Goal: Task Accomplishment & Management: Manage account settings

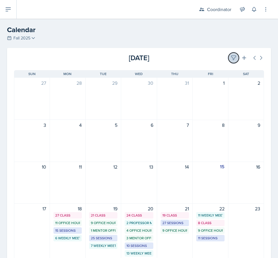
click at [231, 56] on icon at bounding box center [234, 58] width 6 height 6
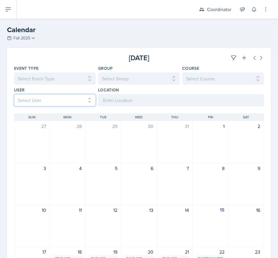
click at [38, 101] on select "Select User All [PERSON_NAME] [PERSON_NAME] [PERSON_NAME] [PERSON_NAME] [PERSON…" at bounding box center [55, 100] width 82 height 12
select select "cf43933f-ae47-4fef-ad8e-87720d997af5"
click at [14, 94] on select "Select User All [PERSON_NAME] [PERSON_NAME] [PERSON_NAME] [PERSON_NAME] [PERSON…" at bounding box center [55, 100] width 82 height 12
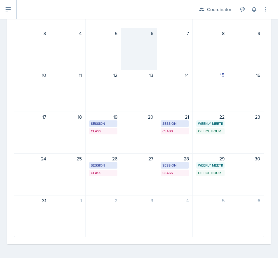
scroll to position [135, 0]
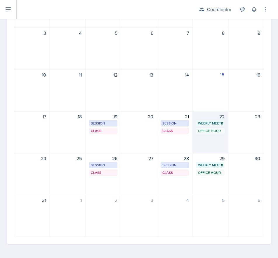
click at [199, 141] on div "22 Weekly Meeting SSC 9:30 AM - 10:30 AM Office Hour SSC 10:30 AM - 11:30 AM" at bounding box center [211, 132] width 36 height 42
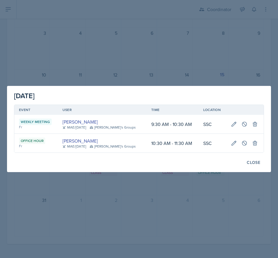
click at [203, 20] on div at bounding box center [139, 129] width 278 height 258
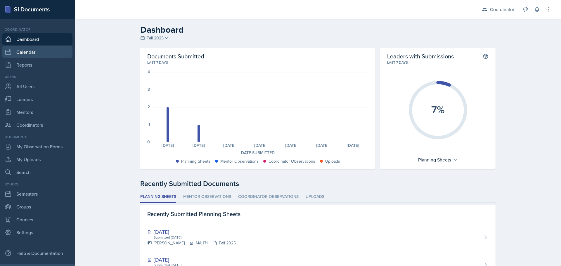
click at [36, 51] on link "Calendar" at bounding box center [37, 52] width 70 height 12
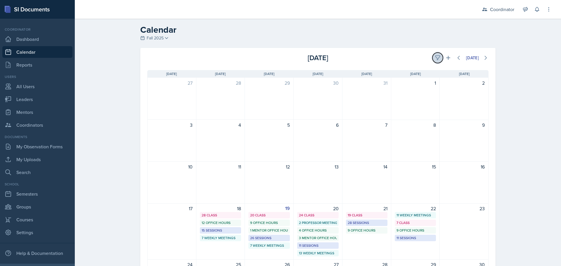
click at [435, 56] on icon at bounding box center [437, 58] width 4 height 4
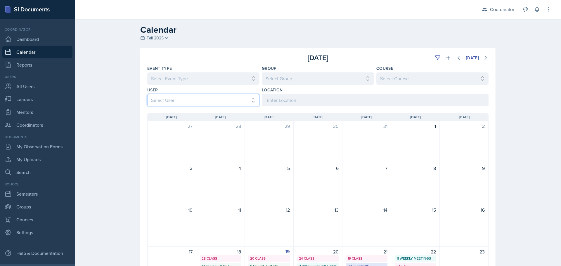
click at [185, 99] on select "Select User All Adam McDougal Aley Perez Anna McGill Bella Clifton Bram O'Neil …" at bounding box center [203, 100] width 112 height 12
click at [147, 94] on select "Select User All Adam McDougal Aley Perez Anna McGill Bella Clifton Bram O'Neil …" at bounding box center [203, 100] width 112 height 12
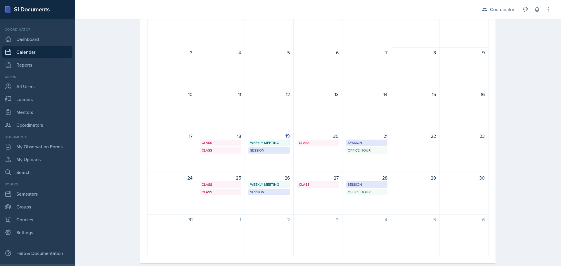
scroll to position [117, 0]
click at [230, 165] on div "18 Class SST 121 9:40 AM - 11:00 AM Class SST 103 2:40 PM - 4:30 PM" at bounding box center [220, 151] width 49 height 42
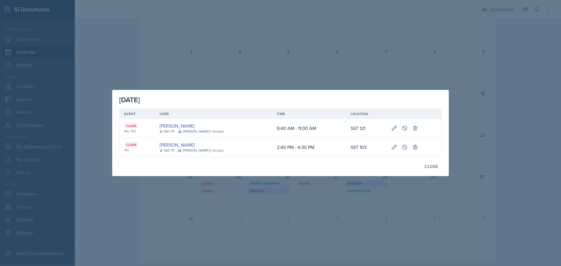
click at [272, 200] on div at bounding box center [280, 133] width 561 height 266
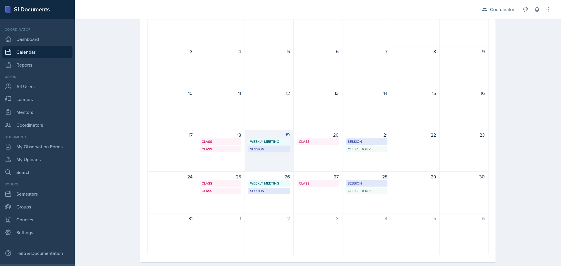
click at [264, 167] on div "19 Weekly Meeting SSC 2:30 PM - 3:30 PM Session SST 203 6:00 PM - 7:00 PM" at bounding box center [269, 151] width 49 height 42
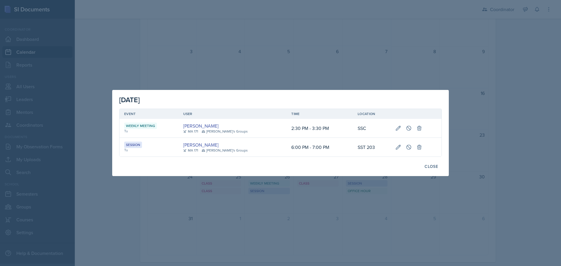
click at [273, 242] on div at bounding box center [280, 133] width 561 height 266
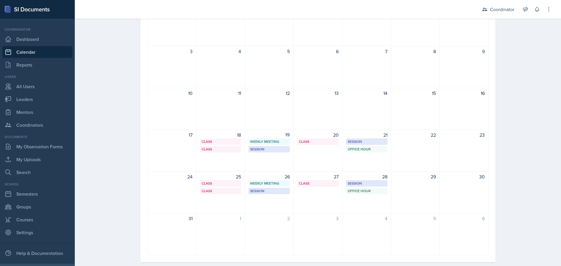
click at [323, 161] on div "20 Class SST 121 9:40 AM - 11:00 AM" at bounding box center [318, 151] width 49 height 42
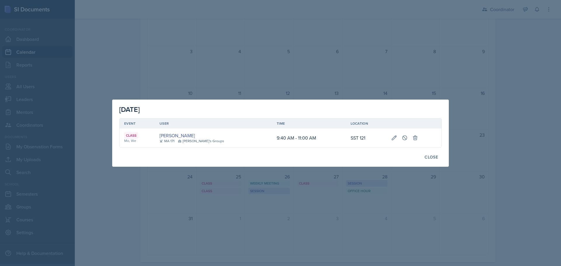
click at [291, 230] on div at bounding box center [280, 133] width 561 height 266
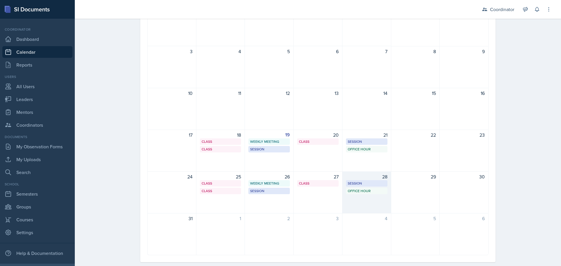
click at [366, 201] on div "28 Session BAB 222 2:30 PM - 3:30 PM Office Hour SSC 7:00 PM - 8:00 PM" at bounding box center [366, 193] width 49 height 42
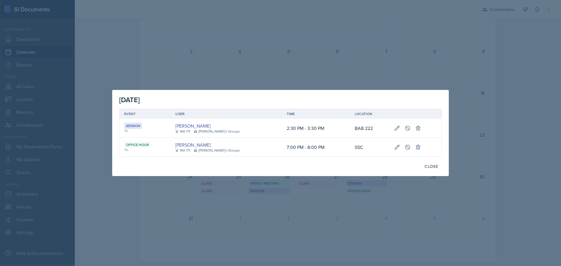
click at [377, 247] on div at bounding box center [280, 133] width 561 height 266
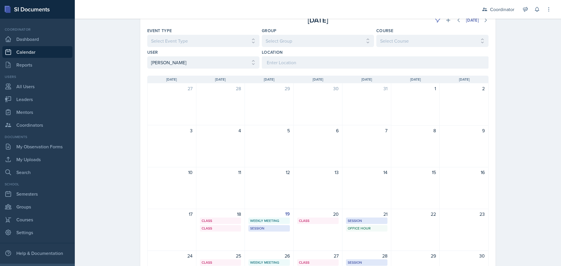
scroll to position [0, 0]
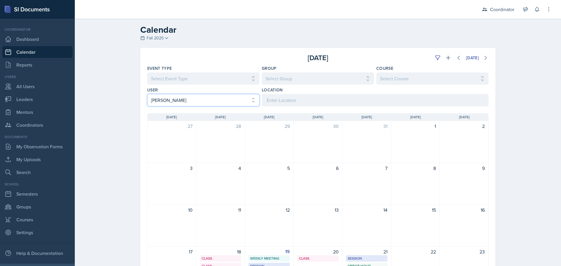
click at [187, 100] on select "Select User All Adam McDougal Aley Perez Anna McGill Bella Clifton Bram O'Neil …" at bounding box center [203, 100] width 112 height 12
select select "62023fdf-4d3c-4ccf-b34c-df5a6867f67c"
click at [147, 94] on select "Select User All Adam McDougal Aley Perez Anna McGill Bella Clifton Bram O'Neil …" at bounding box center [203, 100] width 112 height 12
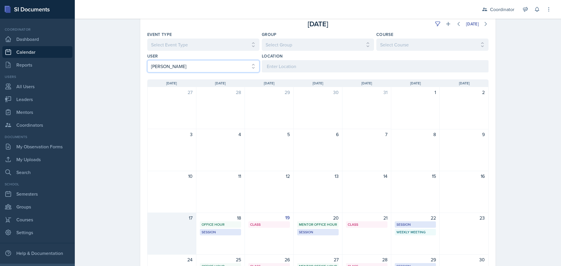
scroll to position [88, 0]
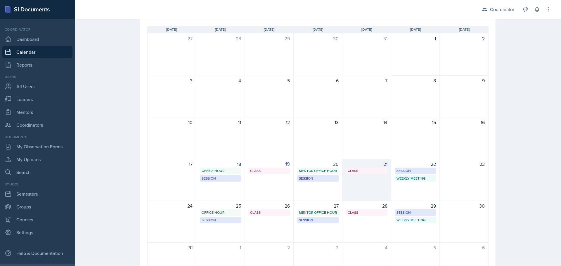
click at [357, 182] on div "21 Class SST 105 1:00 PM - 2:20 PM" at bounding box center [366, 180] width 49 height 42
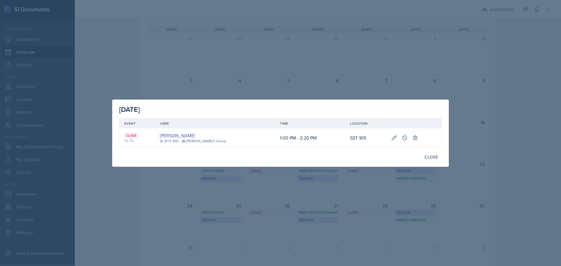
click at [364, 65] on div at bounding box center [280, 133] width 561 height 266
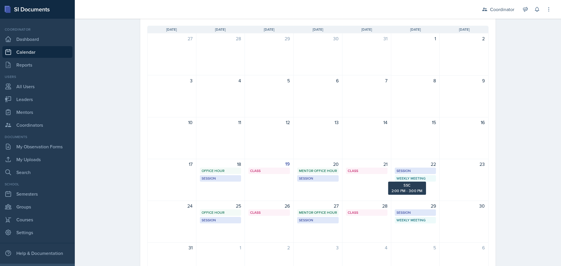
click at [407, 189] on div "22 Session MSB 102 10:30 AM - 11:30 AM Weekly Meeting SSC 2:00 PM - 3:00 PM" at bounding box center [415, 180] width 49 height 42
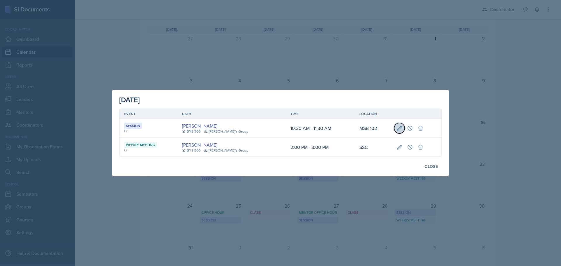
click at [397, 132] on button at bounding box center [399, 128] width 11 height 11
select select "10"
select select "30"
select select "AM"
select select "11"
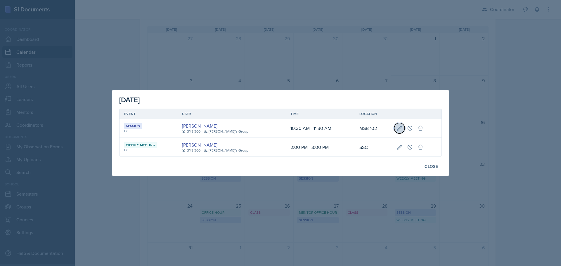
select select "30"
select select "AM"
type input "MSB 102"
select select "30b582fb-8ac9-49fb-a214-1fb047ccc295"
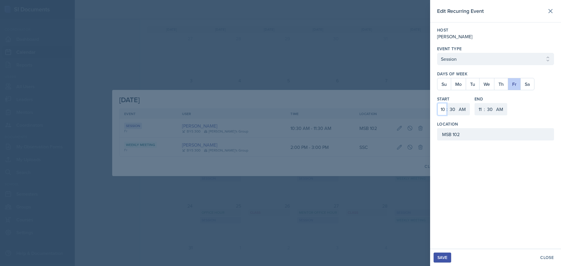
click at [442, 109] on select "1 2 3 4 5 6 7 8 9 10 11 12" at bounding box center [441, 109] width 9 height 12
click at [437, 103] on select "1 2 3 4 5 6 7 8 9 10 11 12" at bounding box center [441, 109] width 9 height 12
click at [452, 108] on select "00 05 10 15 20 25 30 35 40 45 50 55" at bounding box center [452, 109] width 9 height 12
select select "0"
click at [448, 103] on select "00 05 10 15 20 25 30 35 40 45 50 55" at bounding box center [452, 109] width 9 height 12
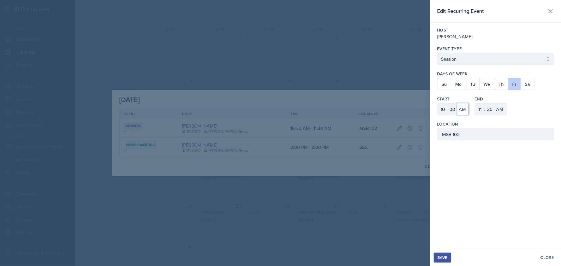
click at [466, 107] on select "AM PM" at bounding box center [463, 109] width 12 height 12
select select "PM"
click at [457, 103] on select "AM PM" at bounding box center [463, 109] width 12 height 12
click at [445, 108] on select "1 2 3 4 5 6 7 8 9 10 11 12" at bounding box center [441, 109] width 9 height 12
select select "11"
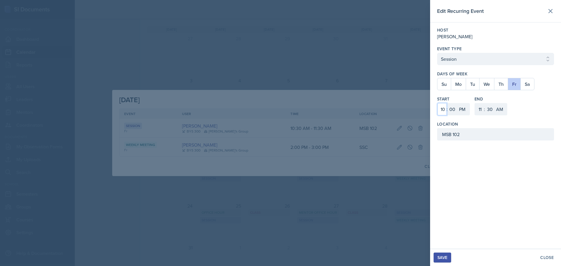
click at [437, 103] on select "1 2 3 4 5 6 7 8 9 10 11 12" at bounding box center [441, 109] width 9 height 12
click at [479, 108] on select "1 2 3 4 5 6 7 8 9 10 11 12" at bounding box center [479, 109] width 9 height 12
select select "12"
click at [475, 103] on select "1 2 3 4 5 6 7 8 9 10 11 12" at bounding box center [479, 109] width 9 height 12
click at [490, 106] on select "00 05 10 15 20 25 30 35 40 45 50 55" at bounding box center [489, 109] width 9 height 12
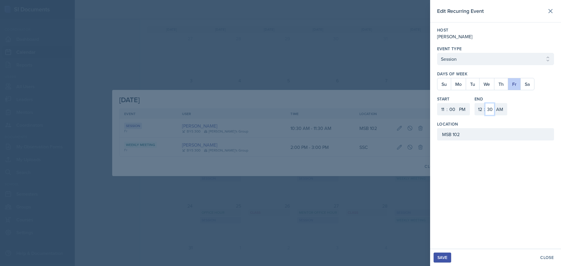
select select "0"
click at [485, 103] on select "00 05 10 15 20 25 30 35 40 45 50 55" at bounding box center [489, 109] width 9 height 12
click at [500, 108] on select "AM PM" at bounding box center [500, 109] width 12 height 12
select select "PM"
click at [494, 103] on select "AM PM" at bounding box center [500, 109] width 12 height 12
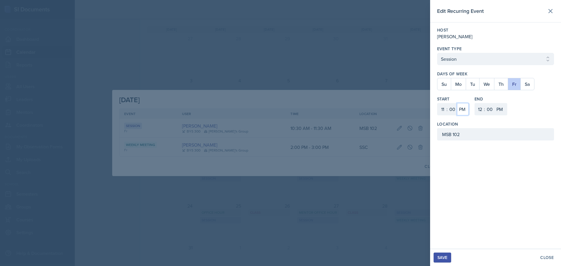
drag, startPoint x: 465, startPoint y: 111, endPoint x: 465, endPoint y: 114, distance: 3.2
click at [465, 111] on select "AM PM" at bounding box center [463, 109] width 12 height 12
select select "AM"
click at [457, 103] on select "AM PM" at bounding box center [463, 109] width 12 height 12
click at [442, 261] on button "Save" at bounding box center [443, 258] width 18 height 10
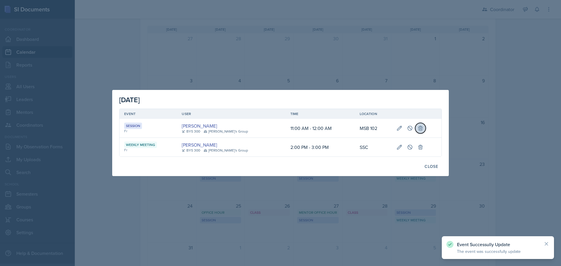
click at [418, 128] on icon at bounding box center [421, 128] width 6 height 6
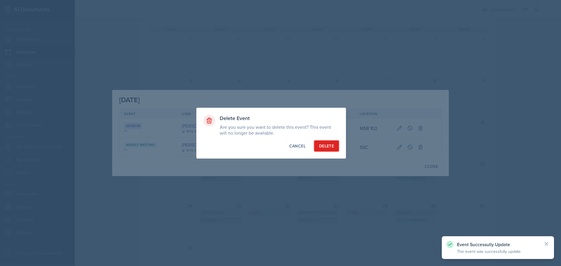
click at [324, 147] on div "Delete" at bounding box center [326, 146] width 15 height 6
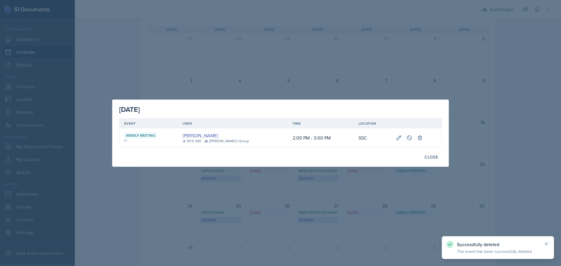
click at [352, 52] on div at bounding box center [280, 133] width 561 height 266
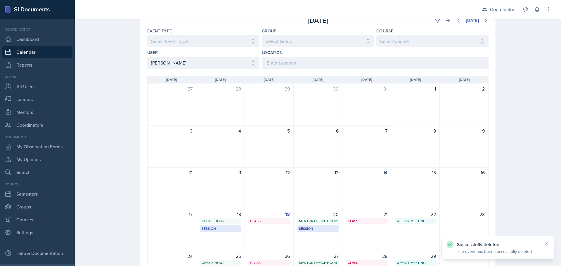
scroll to position [0, 0]
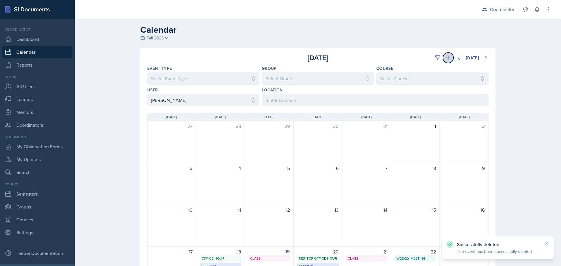
click at [446, 53] on button at bounding box center [448, 58] width 11 height 11
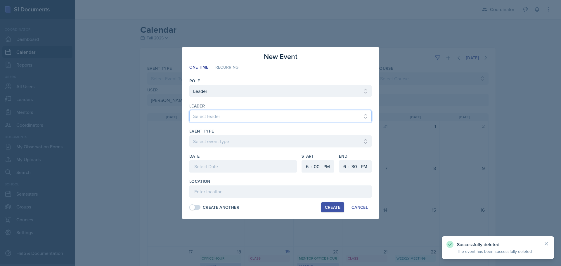
click at [207, 118] on select "Select leader Adam McDougal Aley Perez Anna McGill Bella Clifton Bram O'Neil Ca…" at bounding box center [280, 116] width 182 height 12
click at [210, 114] on select "Select leader Adam McDougal Aley Perez Anna McGill Bella Clifton Bram O'Neil Ca…" at bounding box center [280, 116] width 182 height 12
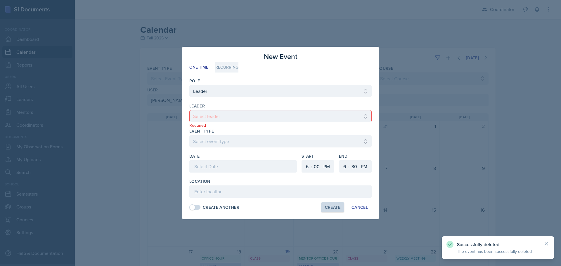
click at [224, 70] on li "Recurring" at bounding box center [226, 67] width 23 height 11
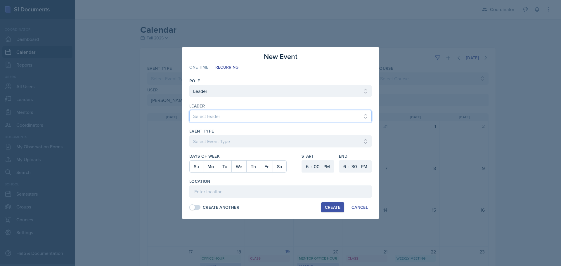
click at [208, 116] on select "Select leader Adam McDougal Aley Perez Anna McGill Bella Clifton Bram O'Neil Ca…" at bounding box center [280, 116] width 182 height 12
select select "bba8b1a5-8dc7-4f90-aa5a-900d6274fa7e"
click at [189, 110] on select "Select leader Adam McDougal Aley Perez Anna McGill Bella Clifton Bram O'Neil Ca…" at bounding box center [280, 116] width 182 height 12
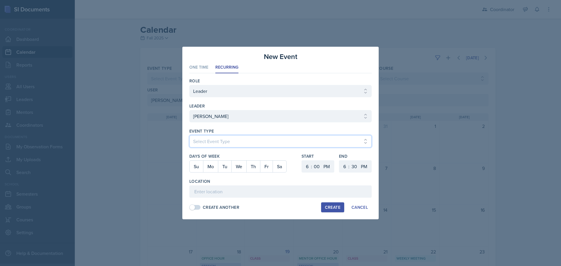
click at [212, 140] on select "Select Event Type Admin Office Hour Cal Workshop Class Class Announcement LA Pe…" at bounding box center [280, 141] width 182 height 12
select select "30b582fb-8ac9-49fb-a214-1fb047ccc295"
click at [189, 135] on select "Select Event Type Admin Office Hour Cal Workshop Class Class Announcement LA Pe…" at bounding box center [280, 141] width 182 height 12
click at [262, 165] on button "Fr" at bounding box center [266, 167] width 13 height 12
click at [307, 167] on select "1 2 3 4 5 6 7 8 9 10 11 12" at bounding box center [306, 166] width 9 height 12
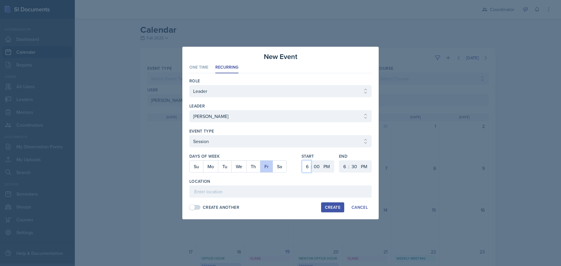
select select "11"
click at [302, 160] on select "1 2 3 4 5 6 7 8 9 10 11 12" at bounding box center [306, 166] width 9 height 12
drag, startPoint x: 316, startPoint y: 168, endPoint x: 316, endPoint y: 162, distance: 6.1
click at [316, 168] on select "00 05 10 15 20 25 30 35 40 45 50 55" at bounding box center [316, 166] width 9 height 12
click at [326, 170] on select "AM PM" at bounding box center [327, 166] width 12 height 12
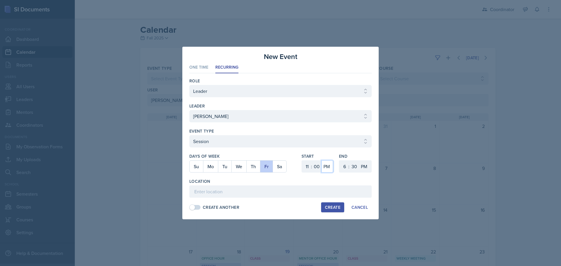
select select "AM"
click at [321, 160] on select "AM PM" at bounding box center [327, 166] width 12 height 12
click at [344, 166] on select "1 2 3 4 5 6 7 8 9 10 11 12" at bounding box center [343, 166] width 9 height 12
select select "12"
click at [339, 160] on select "1 2 3 4 5 6 7 8 9 10 11 12" at bounding box center [343, 166] width 9 height 12
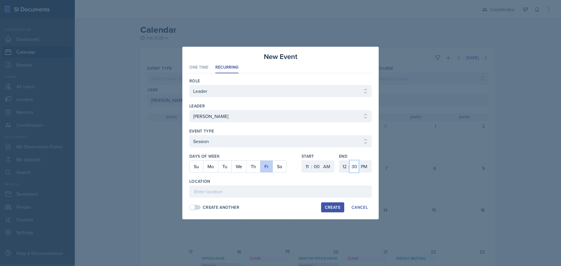
click at [353, 165] on select "00 05 10 15 20 25 30 35 40 45 50 55" at bounding box center [353, 166] width 9 height 12
select select "0"
click at [349, 160] on select "00 05 10 15 20 25 30 35 40 45 50 55" at bounding box center [353, 166] width 9 height 12
click at [296, 192] on input at bounding box center [280, 192] width 182 height 12
type input "MSB 102"
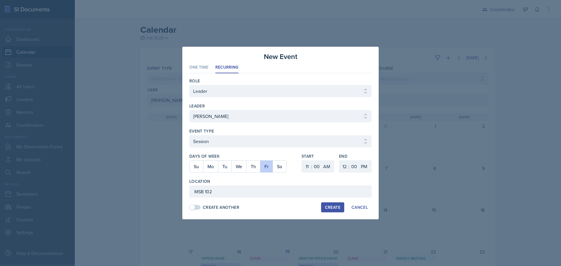
click at [339, 207] on div "Create" at bounding box center [332, 207] width 15 height 5
select select
select select "6"
select select "PM"
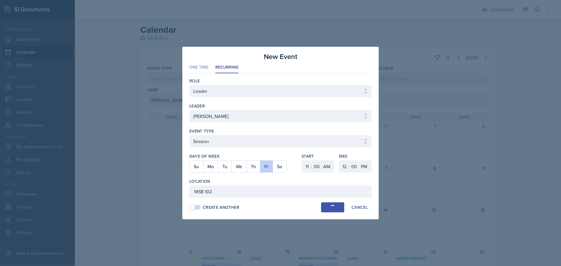
select select "6"
select select "30"
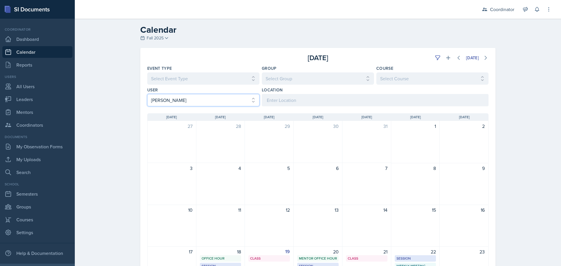
click at [188, 101] on select "Select User All Adam McDougal Aley Perez Anna McGill Bella Clifton Bram O'Neil …" at bounding box center [203, 100] width 112 height 12
select select "9beb24ba-f954-4a6c-a38e-92a4ff8afed4"
click at [147, 94] on select "Select User All Adam McDougal Aley Perez Anna McGill Bella Clifton Bram O'Neil …" at bounding box center [203, 100] width 112 height 12
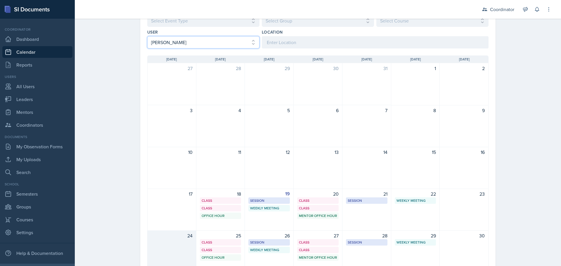
scroll to position [58, 0]
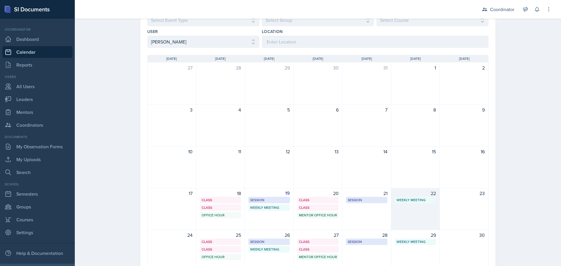
click at [403, 217] on div "22 Weekly Meeting SSC 9:30 AM - 10:30 AM" at bounding box center [415, 209] width 49 height 42
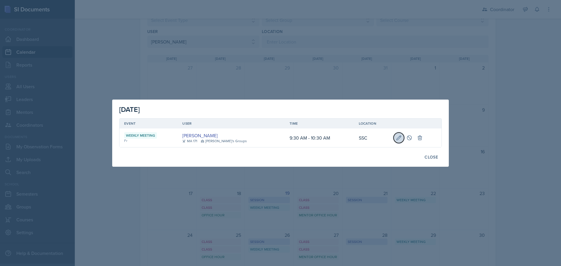
click at [396, 140] on icon at bounding box center [399, 138] width 6 height 6
select select "803a10d1-56de-4d8e-8ecc-6dc9cf688eb0"
select select "9"
select select "30"
select select "10"
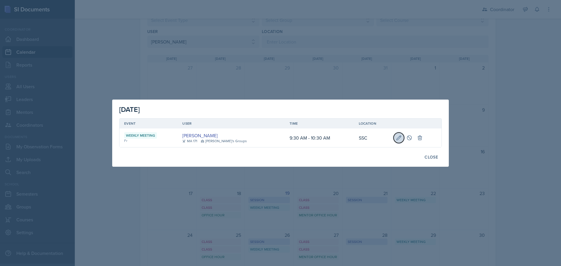
select select "30"
select select "AM"
type input "SSC"
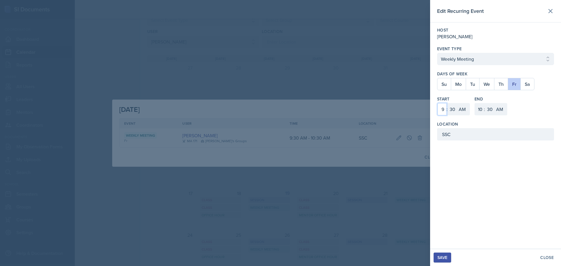
click at [444, 109] on select "1 2 3 4 5 6 7 8 9 10 11 12" at bounding box center [441, 109] width 9 height 12
select select "2"
click at [437, 103] on select "1 2 3 4 5 6 7 8 9 10 11 12" at bounding box center [441, 109] width 9 height 12
click at [452, 109] on select "00 05 10 15 20 25 30 35 40 45 50 55" at bounding box center [452, 109] width 9 height 12
click at [458, 119] on div "Host Zack Banish Event Type Select Event Type Office Hour Class Session Class A…" at bounding box center [495, 83] width 131 height 123
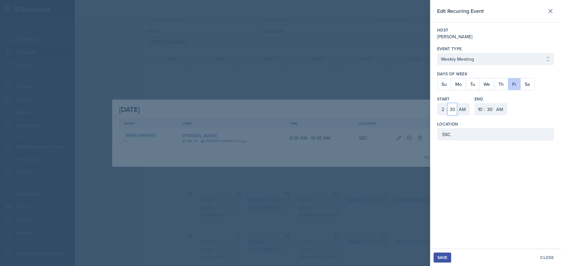
click at [453, 112] on select "00 05 10 15 20 25 30 35 40 45 50 55" at bounding box center [452, 109] width 9 height 12
select select "0"
click at [448, 103] on select "00 05 10 15 20 25 30 35 40 45 50 55" at bounding box center [452, 109] width 9 height 12
click at [463, 113] on select "AM PM" at bounding box center [463, 109] width 12 height 12
select select "PM"
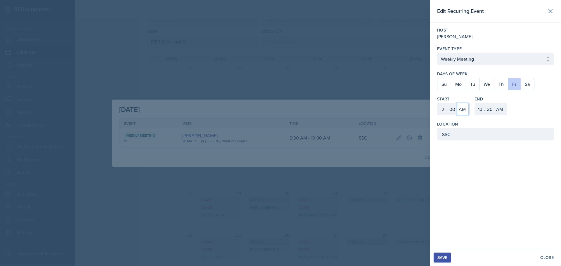
click at [457, 103] on select "AM PM" at bounding box center [463, 109] width 12 height 12
click at [481, 110] on select "1 2 3 4 5 6 7 8 9 10 11 12" at bounding box center [479, 109] width 9 height 12
select select "3"
click at [475, 103] on select "1 2 3 4 5 6 7 8 9 10 11 12" at bounding box center [479, 109] width 9 height 12
click at [494, 108] on select "00 05 10 15 20 25 30 35 40 45 50 55" at bounding box center [489, 109] width 9 height 12
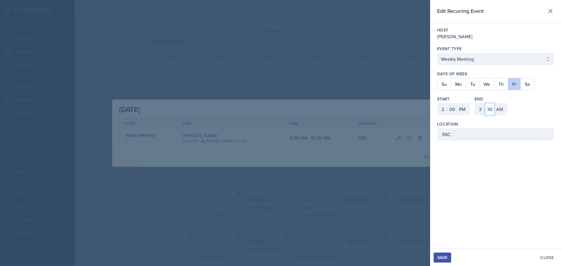
select select "0"
click at [485, 103] on select "00 05 10 15 20 25 30 35 40 45 50 55" at bounding box center [489, 109] width 9 height 12
drag, startPoint x: 501, startPoint y: 111, endPoint x: 501, endPoint y: 115, distance: 3.8
click at [501, 111] on select "AM PM" at bounding box center [500, 109] width 12 height 12
select select "PM"
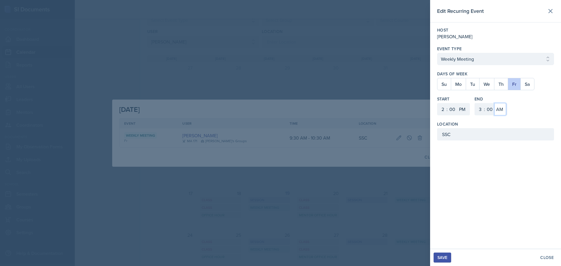
click at [494, 103] on select "AM PM" at bounding box center [500, 109] width 12 height 12
click at [444, 259] on div "Save" at bounding box center [442, 257] width 10 height 5
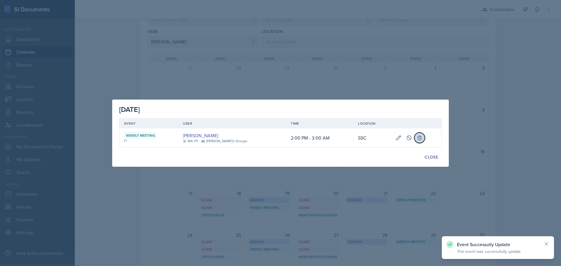
click at [417, 136] on icon at bounding box center [420, 138] width 6 height 6
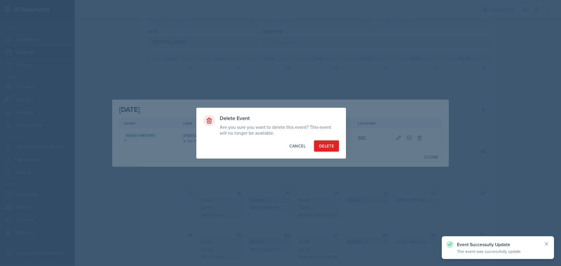
click at [321, 146] on div "Delete" at bounding box center [326, 146] width 15 height 6
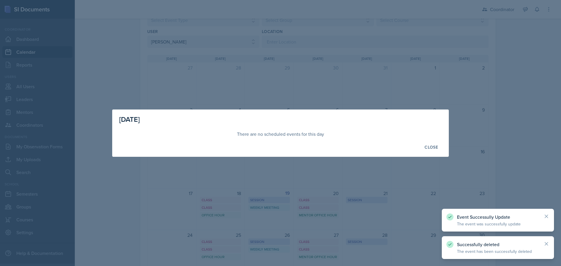
click at [406, 76] on div at bounding box center [280, 133] width 561 height 266
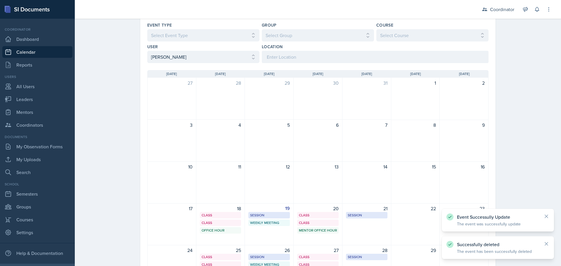
scroll to position [29, 0]
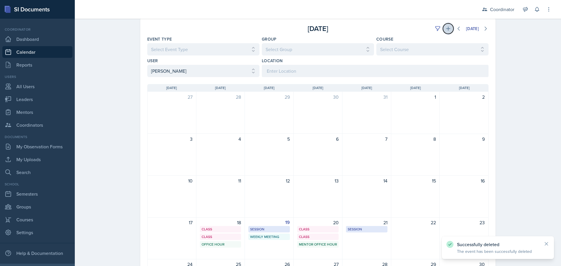
click at [445, 26] on icon at bounding box center [448, 29] width 6 height 6
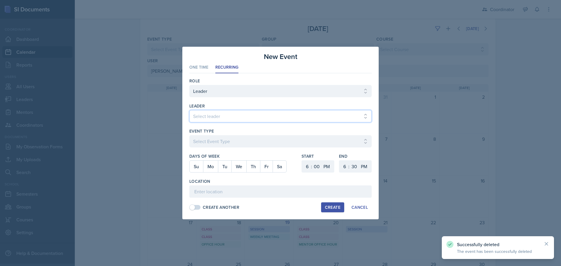
click at [207, 112] on select "Select leader Adam McDougal Aley Perez Anna McGill Bella Clifton Bram O'Neil Ca…" at bounding box center [280, 116] width 182 height 12
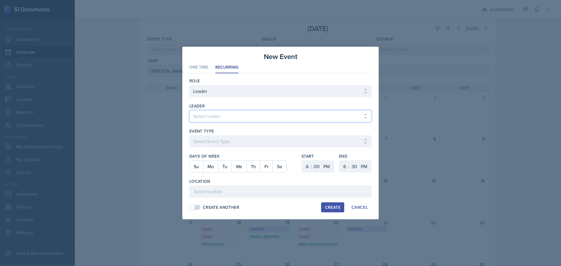
select select "fce86a82-596e-4e16-a830-6d8e58310a1b"
click at [189, 110] on select "Select leader Adam McDougal Aley Perez Anna McGill Bella Clifton Bram O'Neil Ca…" at bounding box center [280, 116] width 182 height 12
click at [217, 148] on div at bounding box center [280, 151] width 182 height 6
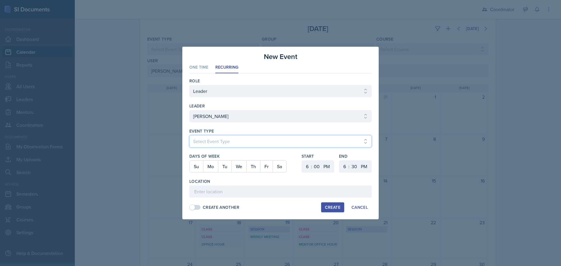
click at [219, 140] on select "Select Event Type Admin Office Hour Cal Workshop Class Class Announcement LA Pe…" at bounding box center [280, 141] width 182 height 12
select select "803a10d1-56de-4d8e-8ecc-6dc9cf688eb0"
click at [189, 135] on select "Select Event Type Admin Office Hour Cal Workshop Class Class Announcement LA Pe…" at bounding box center [280, 141] width 182 height 12
click at [267, 166] on button "Fr" at bounding box center [266, 167] width 13 height 12
click at [305, 165] on select "1 2 3 4 5 6 7 8 9 10 11 12" at bounding box center [306, 166] width 9 height 12
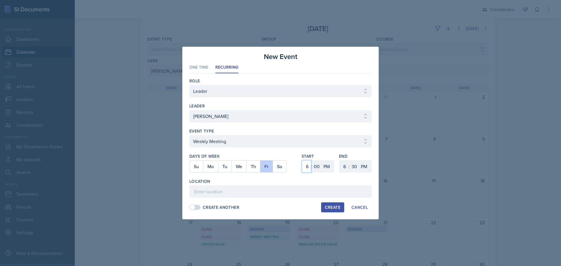
select select "2"
click at [302, 160] on select "1 2 3 4 5 6 7 8 9 10 11 12" at bounding box center [306, 166] width 9 height 12
click at [344, 167] on select "1 2 3 4 5 6 7 8 9 10 11 12" at bounding box center [343, 166] width 9 height 12
select select "3"
click at [339, 160] on select "1 2 3 4 5 6 7 8 9 10 11 12" at bounding box center [343, 166] width 9 height 12
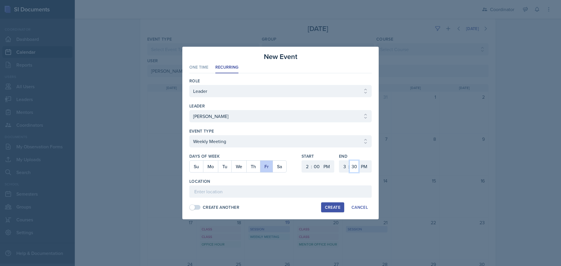
drag, startPoint x: 351, startPoint y: 168, endPoint x: 352, endPoint y: 162, distance: 6.5
click at [351, 168] on select "00 05 10 15 20 25 30 35 40 45 50 55" at bounding box center [353, 166] width 9 height 12
select select "0"
click at [349, 160] on select "00 05 10 15 20 25 30 35 40 45 50 55" at bounding box center [353, 166] width 9 height 12
click at [295, 191] on input at bounding box center [280, 192] width 182 height 12
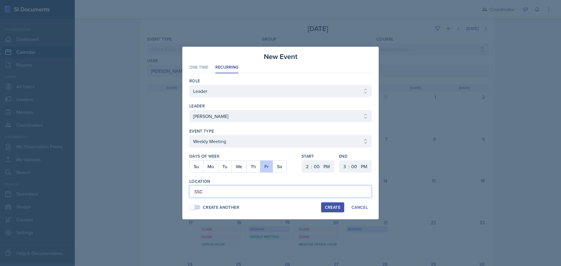
type input "SSC"
click at [333, 205] on div "Create" at bounding box center [332, 207] width 15 height 5
select select
select select "6"
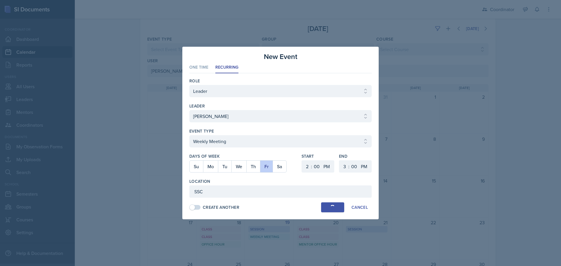
select select "6"
select select "30"
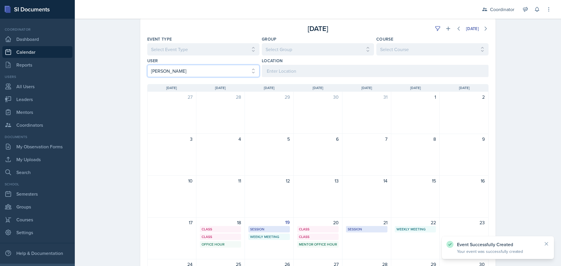
click at [181, 65] on select "Select User All Adam McDougal Aley Perez Anna McGill Bella Clifton Bram O'Neil …" at bounding box center [203, 71] width 112 height 12
select select "62023fdf-4d3c-4ccf-b34c-df5a6867f67c"
click at [147, 65] on select "Select User All Adam McDougal Aley Perez Anna McGill Bella Clifton Bram O'Neil …" at bounding box center [203, 71] width 112 height 12
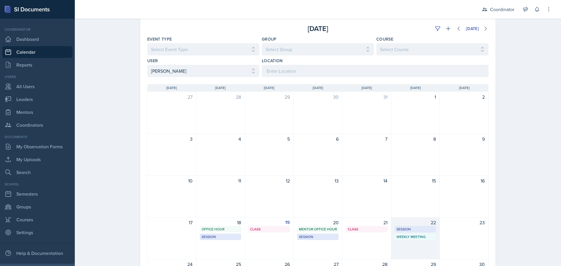
click at [409, 251] on div "22 Session MSB 102 11:00 AM - 12:00 PM Weekly Meeting SSC 2:00 PM - 3:00 PM" at bounding box center [415, 238] width 49 height 42
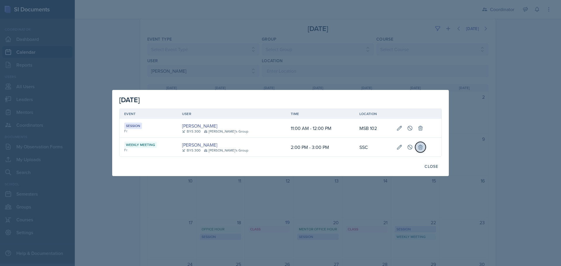
click at [415, 152] on button at bounding box center [420, 147] width 11 height 11
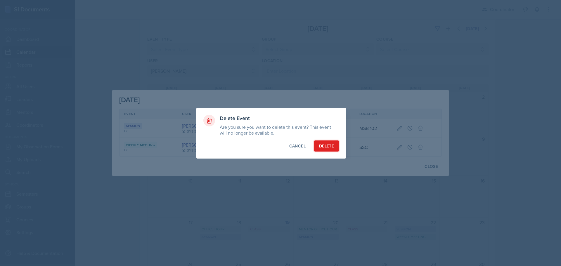
click at [320, 146] on div "Delete" at bounding box center [326, 146] width 15 height 6
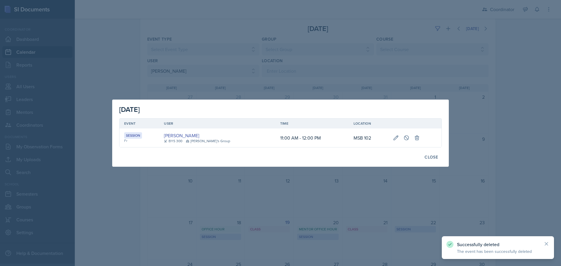
click at [310, 200] on div at bounding box center [280, 133] width 561 height 266
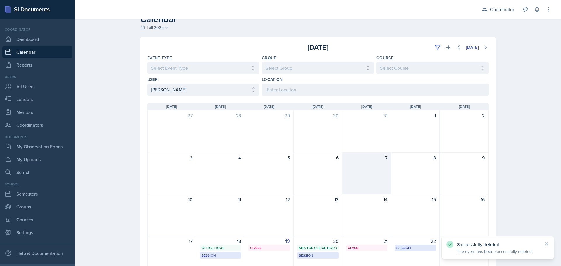
scroll to position [0, 0]
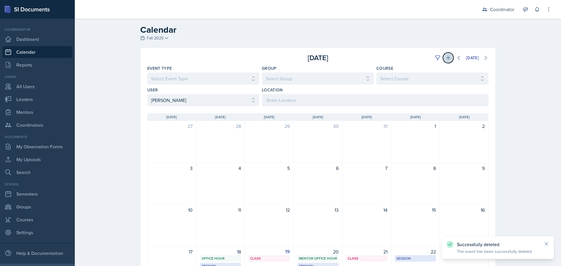
click at [445, 57] on icon at bounding box center [448, 58] width 6 height 6
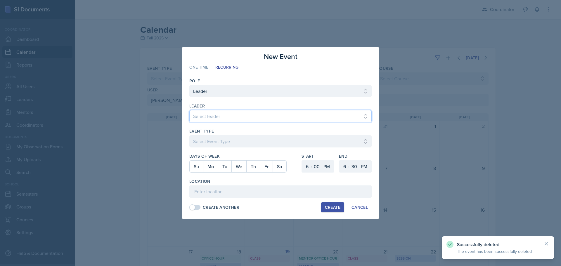
click at [207, 112] on select "Select leader Adam McDougal Aley Perez Anna McGill Bella Clifton Bram O'Neil Ca…" at bounding box center [280, 116] width 182 height 12
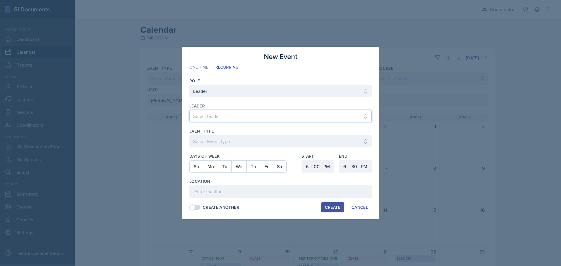
select select "bba8b1a5-8dc7-4f90-aa5a-900d6274fa7e"
click at [189, 110] on select "Select leader Adam McDougal Aley Perez Anna McGill Bella Clifton Bram O'Neil Ca…" at bounding box center [280, 116] width 182 height 12
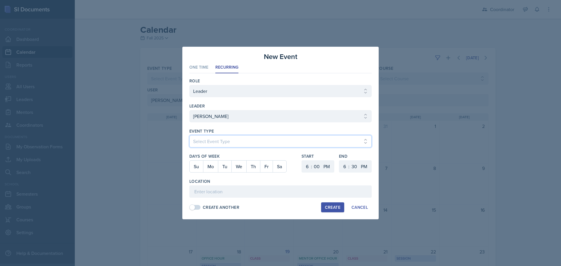
click at [208, 146] on select "Select Event Type Admin Office Hour Cal Workshop Class Class Announcement LA Pe…" at bounding box center [280, 141] width 182 height 12
select select "803a10d1-56de-4d8e-8ecc-6dc9cf688eb0"
click at [189, 135] on select "Select Event Type Admin Office Hour Cal Workshop Class Class Announcement LA Pe…" at bounding box center [280, 141] width 182 height 12
click at [262, 166] on button "Fr" at bounding box center [266, 167] width 13 height 12
click at [306, 167] on select "1 2 3 4 5 6 7 8 9 10 11 12" at bounding box center [306, 166] width 9 height 12
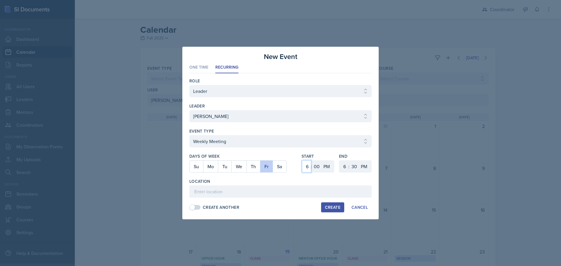
select select "9"
click at [302, 160] on select "1 2 3 4 5 6 7 8 9 10 11 12" at bounding box center [306, 166] width 9 height 12
click at [316, 169] on select "00 05 10 15 20 25 30 35 40 45 50 55" at bounding box center [316, 166] width 9 height 12
select select "30"
click at [312, 160] on select "00 05 10 15 20 25 30 35 40 45 50 55" at bounding box center [316, 166] width 9 height 12
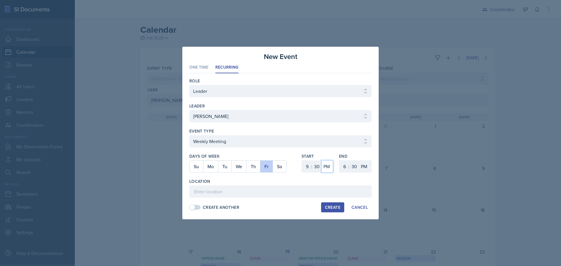
drag, startPoint x: 326, startPoint y: 165, endPoint x: 326, endPoint y: 172, distance: 6.5
click at [326, 165] on select "AM PM" at bounding box center [327, 166] width 12 height 12
select select "AM"
click at [321, 160] on select "AM PM" at bounding box center [327, 166] width 12 height 12
click at [341, 167] on select "1 2 3 4 5 6 7 8 9 10 11 12" at bounding box center [343, 166] width 9 height 12
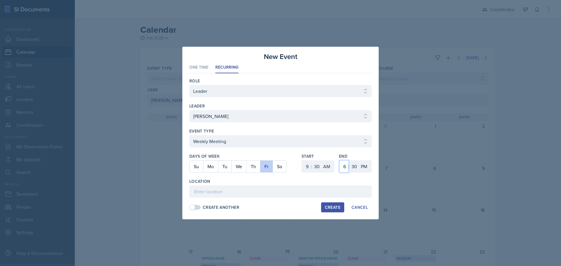
select select "10"
click at [339, 160] on select "1 2 3 4 5 6 7 8 9 10 11 12" at bounding box center [343, 166] width 9 height 12
drag, startPoint x: 364, startPoint y: 164, endPoint x: 364, endPoint y: 167, distance: 2.9
click at [364, 164] on select "AM PM" at bounding box center [365, 166] width 12 height 12
select select "AM"
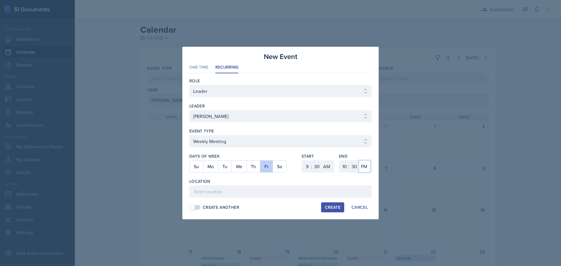
click at [359, 160] on select "AM PM" at bounding box center [365, 166] width 12 height 12
click at [354, 186] on input at bounding box center [280, 192] width 182 height 12
type input "SSC"
click at [334, 204] on button "Create" at bounding box center [332, 207] width 23 height 10
select select
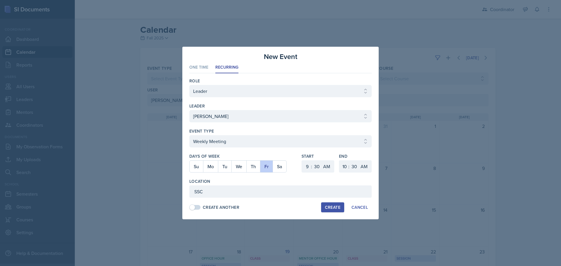
select select
select select "6"
select select "0"
select select "PM"
select select "6"
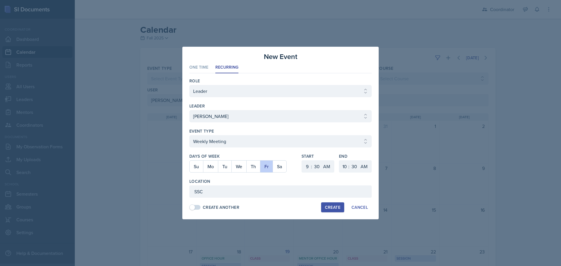
select select "PM"
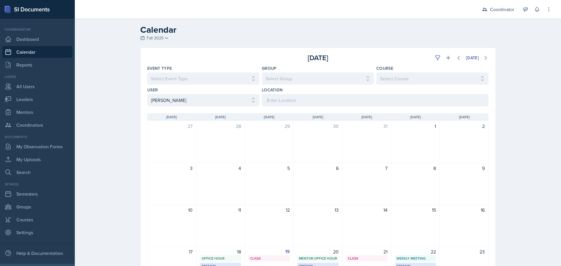
click at [176, 93] on div "User Select User All Adam McDougal Aley Perez Anna McGill Bella Clifton Bram O'…" at bounding box center [203, 96] width 112 height 19
click at [175, 105] on select "Select User All Adam McDougal Aley Perez Anna McGill Bella Clifton Bram O'Neil …" at bounding box center [203, 100] width 112 height 12
select select "a958d43b-57cf-4b1b-9bd6-6a48c2425cf6"
click at [147, 94] on select "Select User All Adam McDougal Aley Perez Anna McGill Bella Clifton Bram O'Neil …" at bounding box center [203, 100] width 112 height 12
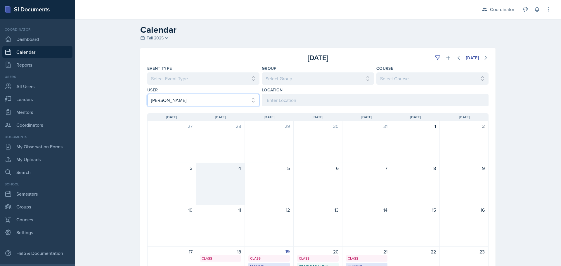
scroll to position [117, 0]
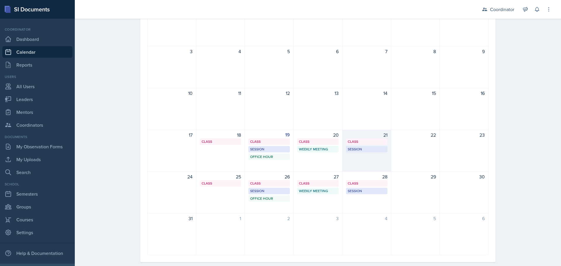
click at [367, 164] on div "21 Class MSB 112 9:40 AM - 10:35 AM Session SST 050 5:30 PM - 6:30 PM" at bounding box center [366, 151] width 49 height 42
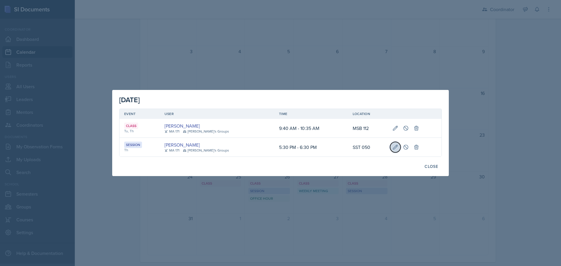
click at [392, 148] on icon at bounding box center [395, 147] width 6 height 6
select select "30b582fb-8ac9-49fb-a214-1fb047ccc295"
select select "5"
select select "30"
select select "6"
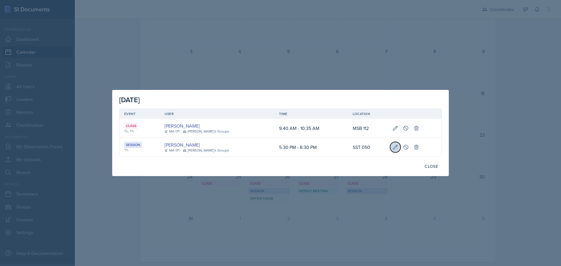
select select "30"
type input "SST 050"
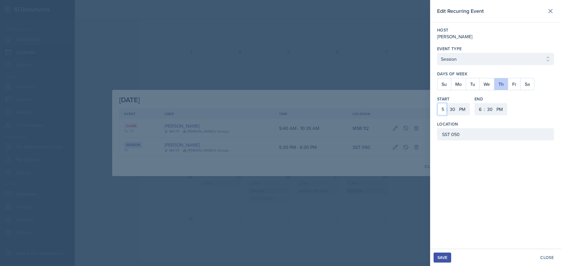
click at [443, 108] on select "1 2 3 4 5 6 7 8 9 10 11 12" at bounding box center [441, 109] width 9 height 12
select select "7"
click at [437, 103] on select "1 2 3 4 5 6 7 8 9 10 11 12" at bounding box center [441, 109] width 9 height 12
click at [477, 105] on select "1 2 3 4 5 6 7 8 9 10 11 12" at bounding box center [479, 109] width 9 height 12
select select "8"
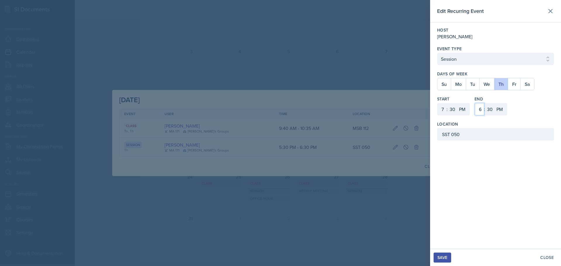
click at [475, 103] on select "1 2 3 4 5 6 7 8 9 10 11 12" at bounding box center [479, 109] width 9 height 12
click at [442, 254] on button "Save" at bounding box center [443, 258] width 18 height 10
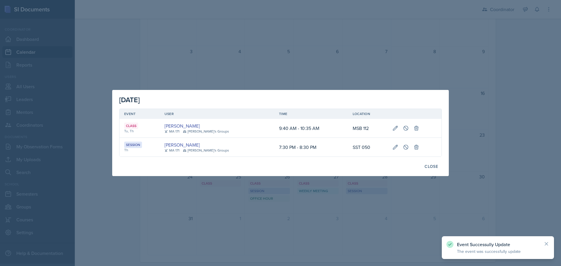
click at [305, 223] on div at bounding box center [280, 133] width 561 height 266
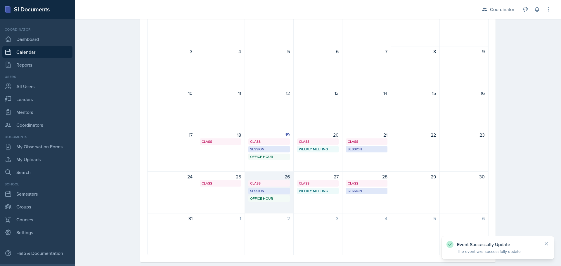
scroll to position [29, 0]
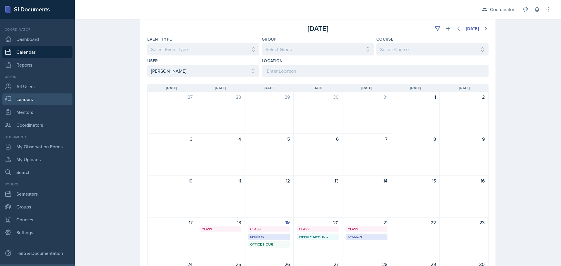
click at [38, 101] on link "Leaders" at bounding box center [37, 100] width 70 height 12
select select "19fb88f7-c89b-4031-b5a0-458fd49807a1"
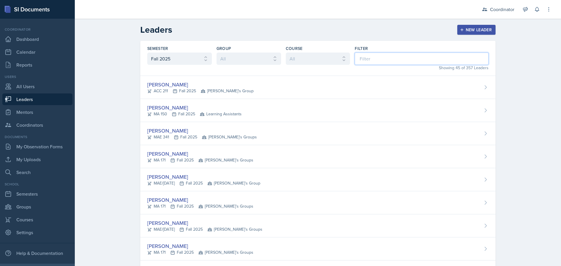
click at [386, 56] on input at bounding box center [422, 59] width 134 height 12
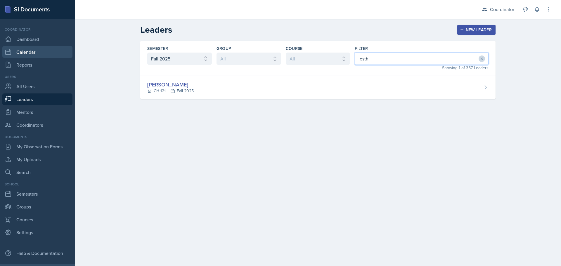
type input "esth"
click at [28, 48] on link "Calendar" at bounding box center [37, 52] width 70 height 12
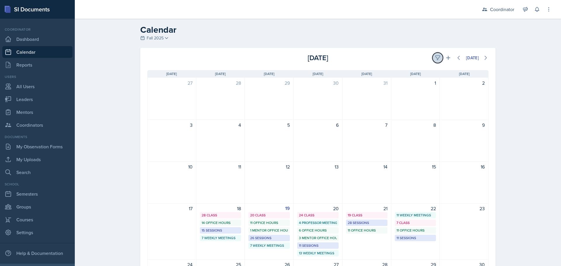
click at [437, 57] on icon at bounding box center [437, 58] width 4 height 4
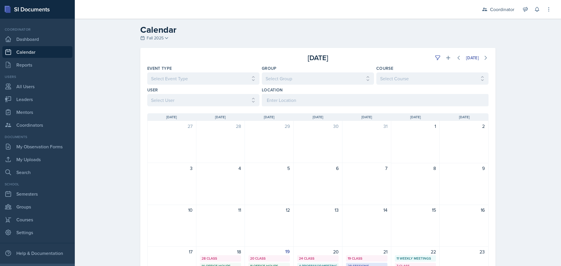
click at [200, 107] on div "Sunday Sun Monday Mon Tuesday Tue Wednesday Wed Thursday Thu Friday Fri Saturda…" at bounding box center [317, 257] width 355 height 302
click at [200, 101] on select "Select User All Adam McDougal Aley Perez Anna McGill Bella Clifton Bram O'Neil …" at bounding box center [203, 100] width 112 height 12
select select "e4bf0d81-7a4e-4aa6-bfe6-744f76136663"
click at [147, 94] on select "Select User All Adam McDougal Aley Perez Anna McGill Bella Clifton Bram O'Neil …" at bounding box center [203, 100] width 112 height 12
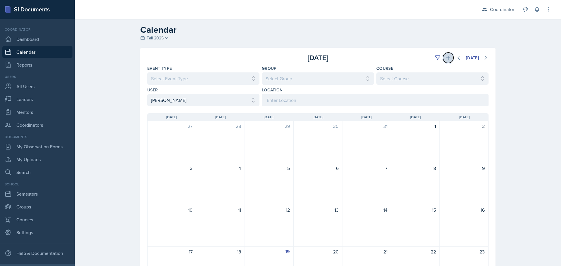
click at [446, 57] on icon at bounding box center [448, 58] width 4 height 4
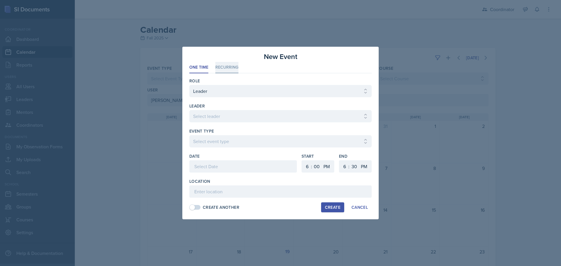
click at [221, 68] on li "Recurring" at bounding box center [226, 67] width 23 height 11
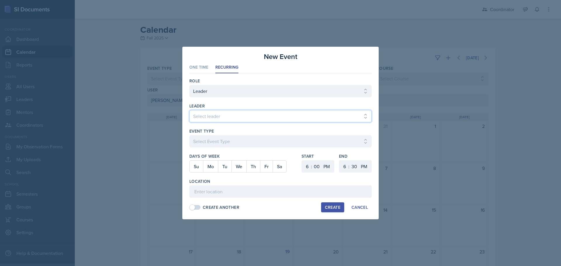
click at [210, 120] on select "Select leader Adam McDougal Aley Perez Anna McGill Bella Clifton Bram O'Neil Ca…" at bounding box center [280, 116] width 182 height 12
select select "ac5c6a18-61e1-48c9-98ac-54ac9a6ce25a"
click at [189, 110] on select "Select leader Adam McDougal Aley Perez Anna McGill Bella Clifton Bram O'Neil Ca…" at bounding box center [280, 116] width 182 height 12
click at [221, 148] on div at bounding box center [280, 151] width 182 height 6
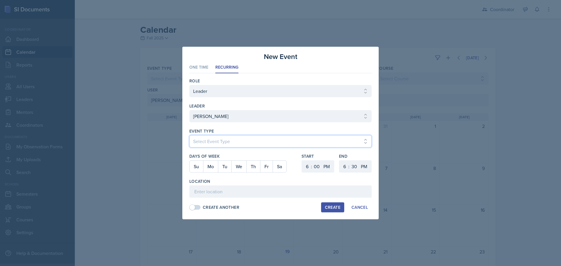
click at [220, 146] on select "Select Event Type Admin Office Hour Cal Workshop Class Class Announcement LA Pe…" at bounding box center [280, 141] width 182 height 12
select select "bd4f27e7-d6ed-4573-9455-47908d0b622f"
click at [189, 135] on select "Select Event Type Admin Office Hour Cal Workshop Class Class Announcement LA Pe…" at bounding box center [280, 141] width 182 height 12
click at [226, 169] on button "Tu" at bounding box center [224, 167] width 13 height 12
click at [257, 163] on button "Th" at bounding box center [253, 167] width 14 height 12
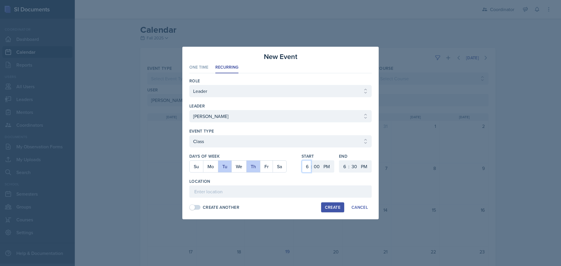
drag, startPoint x: 308, startPoint y: 165, endPoint x: 308, endPoint y: 161, distance: 3.8
click at [308, 165] on select "1 2 3 4 5 6 7 8 9 10 11 12" at bounding box center [306, 166] width 9 height 12
select select "4"
click at [302, 160] on select "1 2 3 4 5 6 7 8 9 10 11 12" at bounding box center [306, 166] width 9 height 12
click at [317, 169] on select "00 05 10 15 20 25 30 35 40 45 50 55" at bounding box center [316, 166] width 9 height 12
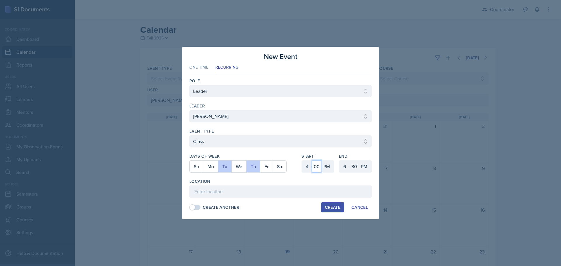
select select "20"
click at [312, 160] on select "00 05 10 15 20 25 30 35 40 45 50 55" at bounding box center [316, 166] width 9 height 12
click at [342, 163] on select "1 2 3 4 5 6 7 8 9 10 11 12" at bounding box center [343, 166] width 9 height 12
select select "5"
click at [339, 160] on select "1 2 3 4 5 6 7 8 9 10 11 12" at bounding box center [343, 166] width 9 height 12
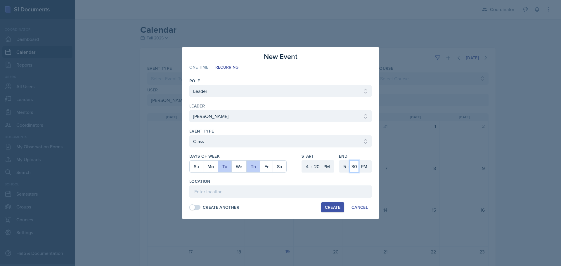
click at [354, 164] on select "00 05 10 15 20 25 30 35 40 45 50 55" at bounding box center [353, 166] width 9 height 12
select select "40"
click at [349, 160] on select "00 05 10 15 20 25 30 35 40 45 50 55" at bounding box center [353, 166] width 9 height 12
click at [308, 194] on input at bounding box center [280, 192] width 182 height 12
type input "SST 107"
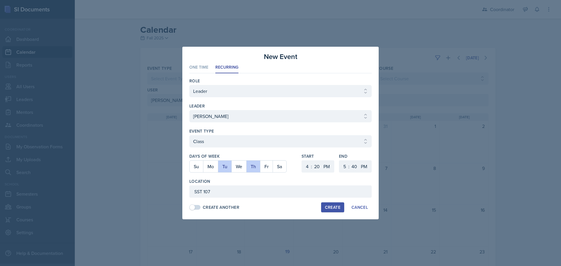
click at [327, 207] on div "Create" at bounding box center [332, 207] width 15 height 5
select select
select select "6"
select select "0"
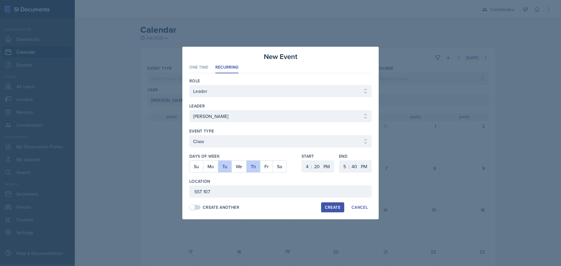
select select "6"
select select "30"
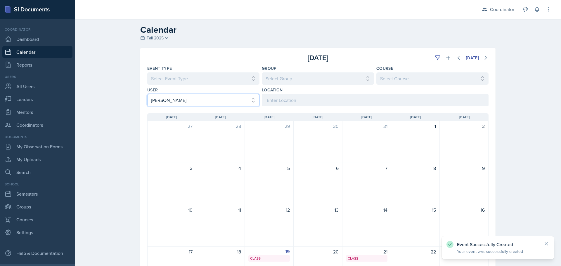
click at [195, 96] on select "Select User All Adam McDougal Aley Perez Anna McGill Bella Clifton Bram O'Neil …" at bounding box center [203, 100] width 112 height 12
click at [147, 94] on select "Select User All Adam McDougal Aley Perez Anna McGill Bella Clifton Bram O'Neil …" at bounding box center [203, 100] width 112 height 12
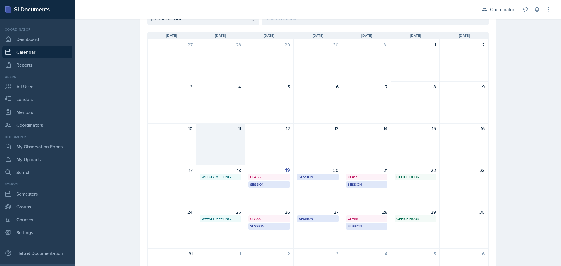
scroll to position [117, 0]
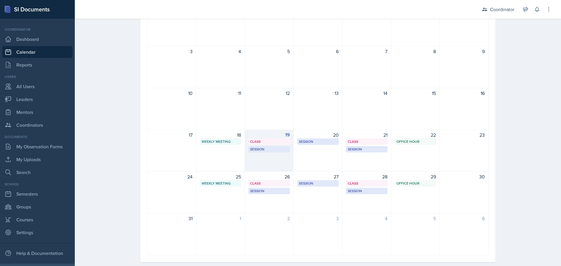
click at [274, 160] on div "19 Class MSB 100 4:20 PM - 5:40 PM Session MSB 102 6:30 PM - 7:30 PM" at bounding box center [269, 151] width 49 height 42
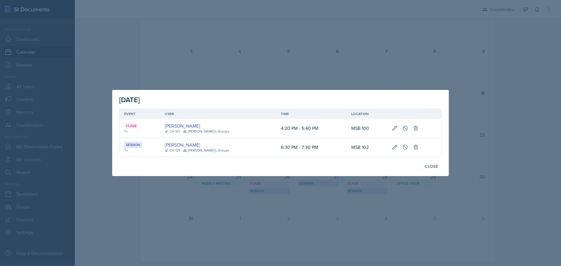
click at [313, 209] on div at bounding box center [280, 133] width 561 height 266
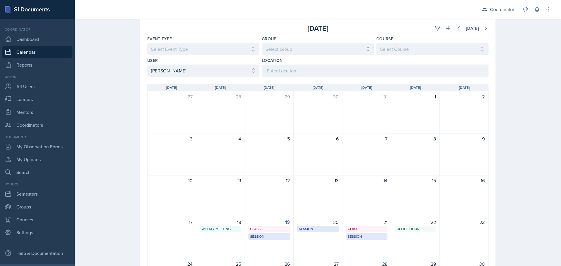
scroll to position [29, 0]
drag, startPoint x: 157, startPoint y: 71, endPoint x: 156, endPoint y: 75, distance: 4.3
click at [157, 71] on select "Select User All Adam McDougal Aley Perez Anna McGill Bella Clifton Bram O'Neil …" at bounding box center [203, 71] width 112 height 12
select select "e4bf0d81-7a4e-4aa6-bfe6-744f76136663"
click at [147, 65] on select "Select User All Adam McDougal Aley Perez Anna McGill Bella Clifton Bram O'Neil …" at bounding box center [203, 71] width 112 height 12
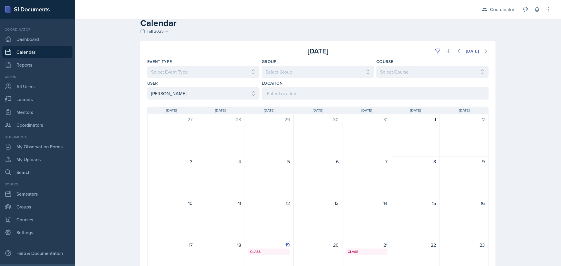
scroll to position [0, 0]
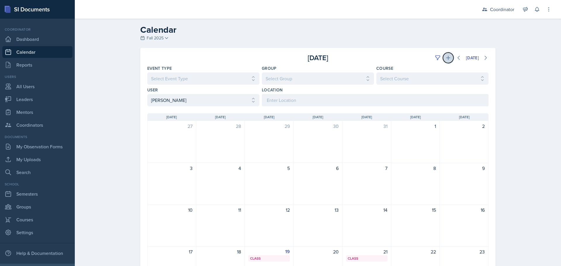
click at [447, 61] on button at bounding box center [448, 58] width 11 height 11
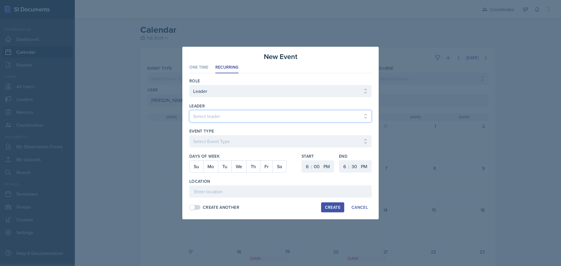
click at [208, 115] on select "Select leader Adam McDougal Aley Perez Anna McGill Bella Clifton Bram O'Neil Ca…" at bounding box center [280, 116] width 182 height 12
select select "ac5c6a18-61e1-48c9-98ac-54ac9a6ce25a"
click at [189, 110] on select "Select leader Adam McDougal Aley Perez Anna McGill Bella Clifton Bram O'Neil Ca…" at bounding box center [280, 116] width 182 height 12
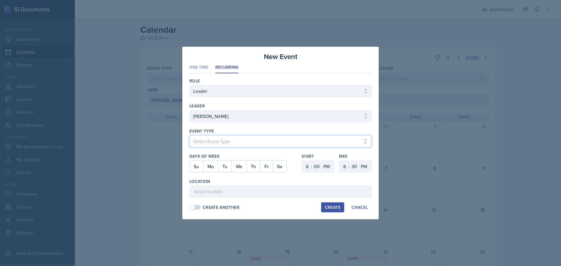
click at [230, 142] on select "Select Event Type Admin Office Hour Cal Workshop Class Class Announcement LA Pe…" at bounding box center [280, 141] width 182 height 12
select select "30b582fb-8ac9-49fb-a214-1fb047ccc295"
click at [189, 135] on select "Select Event Type Admin Office Hour Cal Workshop Class Class Announcement LA Pe…" at bounding box center [280, 141] width 182 height 12
click at [254, 167] on button "Th" at bounding box center [253, 167] width 14 height 12
click at [304, 163] on select "1 2 3 4 5 6 7 8 9 10 11 12" at bounding box center [306, 166] width 9 height 12
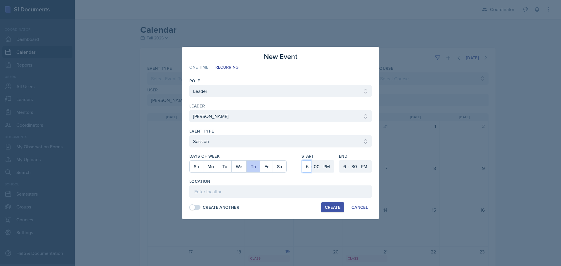
select select "10"
click at [302, 160] on select "1 2 3 4 5 6 7 8 9 10 11 12" at bounding box center [306, 166] width 9 height 12
drag, startPoint x: 328, startPoint y: 167, endPoint x: 328, endPoint y: 172, distance: 5.0
click at [328, 167] on select "AM PM" at bounding box center [327, 166] width 12 height 12
select select "AM"
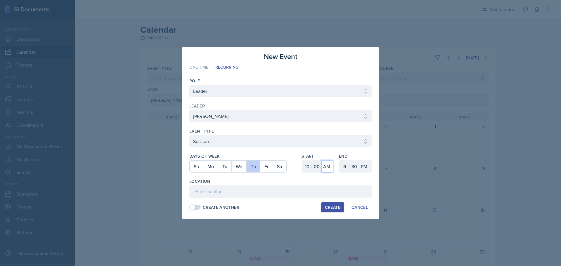
click at [321, 160] on select "AM PM" at bounding box center [327, 166] width 12 height 12
click at [343, 170] on select "1 2 3 4 5 6 7 8 9 10 11 12" at bounding box center [343, 166] width 9 height 12
select select "11"
click at [339, 160] on select "1 2 3 4 5 6 7 8 9 10 11 12" at bounding box center [343, 166] width 9 height 12
click at [354, 169] on select "00 05 10 15 20 25 30 35 40 45 50 55" at bounding box center [353, 166] width 9 height 12
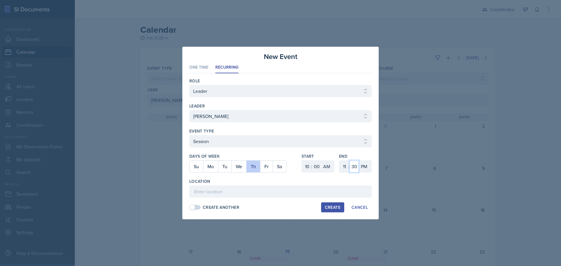
select select "0"
click at [349, 160] on select "00 05 10 15 20 25 30 35 40 45 50 55" at bounding box center [353, 166] width 9 height 12
click at [365, 172] on select "AM PM" at bounding box center [365, 166] width 12 height 12
select select "AM"
click at [359, 160] on select "AM PM" at bounding box center [365, 166] width 12 height 12
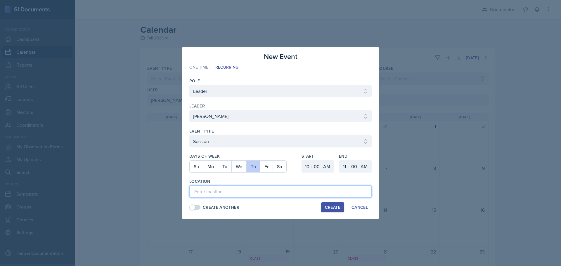
click at [362, 193] on input at bounding box center [280, 192] width 182 height 12
type input "SST 219"
click at [325, 210] on button "Create" at bounding box center [332, 207] width 23 height 10
select select
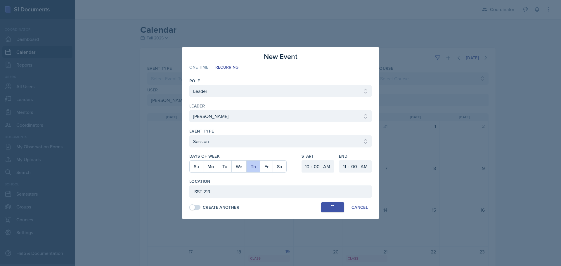
select select "6"
select select "PM"
select select "6"
select select "30"
select select "PM"
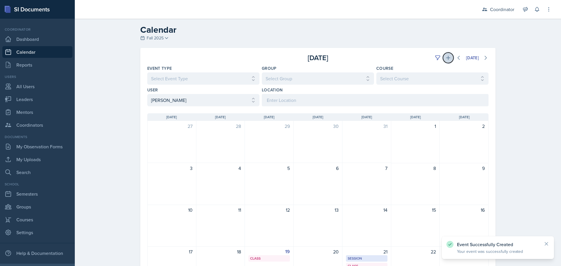
click at [445, 58] on icon at bounding box center [448, 58] width 6 height 6
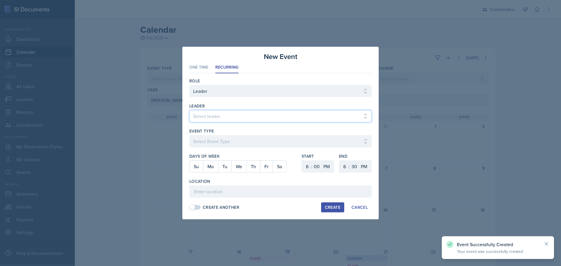
click at [215, 119] on select "Select leader Adam McDougal Aley Perez Anna McGill Bella Clifton Bram O'Neil Ca…" at bounding box center [280, 116] width 182 height 12
select select "ac5c6a18-61e1-48c9-98ac-54ac9a6ce25a"
click at [189, 110] on select "Select leader Adam McDougal Aley Perez Anna McGill Bella Clifton Bram O'Neil Ca…" at bounding box center [280, 116] width 182 height 12
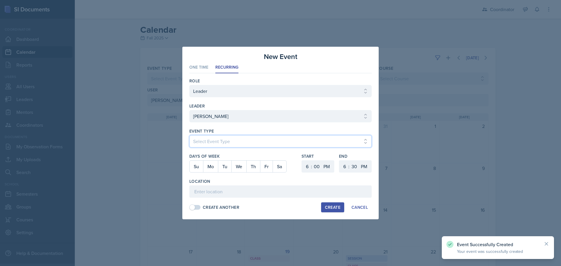
click at [208, 142] on select "Select Event Type Admin Office Hour Cal Workshop Class Class Announcement LA Pe…" at bounding box center [280, 141] width 182 height 12
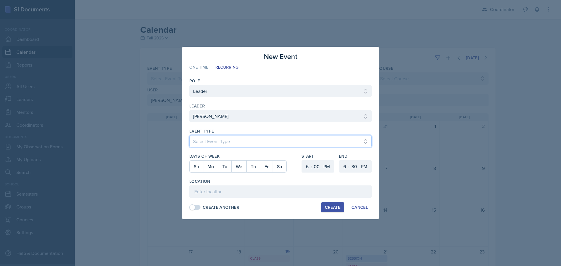
select select "30b582fb-8ac9-49fb-a214-1fb047ccc295"
click at [189, 135] on select "Select Event Type Admin Office Hour Cal Workshop Class Class Announcement LA Pe…" at bounding box center [280, 141] width 182 height 12
click at [271, 166] on button "Fr" at bounding box center [266, 167] width 13 height 12
click at [307, 167] on select "1 2 3 4 5 6 7 8 9 10 11 12" at bounding box center [306, 166] width 9 height 12
select select "12"
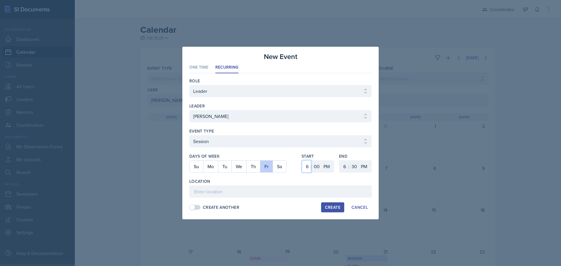
click at [302, 160] on select "1 2 3 4 5 6 7 8 9 10 11 12" at bounding box center [306, 166] width 9 height 12
click at [314, 168] on select "00 05 10 15 20 25 30 35 40 45 50 55" at bounding box center [316, 166] width 9 height 12
select select "30"
click at [312, 160] on select "00 05 10 15 20 25 30 35 40 45 50 55" at bounding box center [316, 166] width 9 height 12
click at [344, 167] on select "1 2 3 4 5 6 7 8 9 10 11 12" at bounding box center [343, 166] width 9 height 12
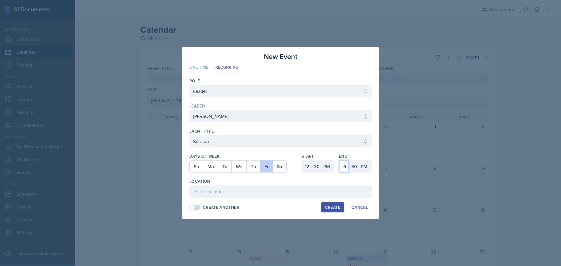
select select "1"
click at [339, 160] on select "1 2 3 4 5 6 7 8 9 10 11 12" at bounding box center [343, 166] width 9 height 12
click at [328, 194] on input at bounding box center [280, 192] width 182 height 12
type input "MSB 109"
click at [332, 206] on div "Create" at bounding box center [332, 207] width 15 height 5
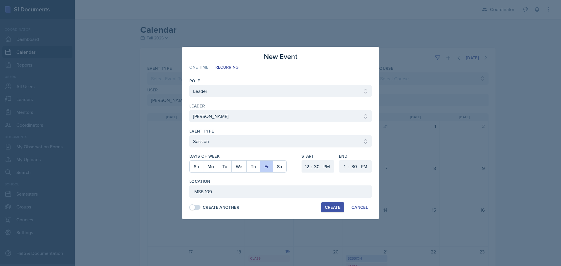
select select
select select "6"
select select "0"
select select "6"
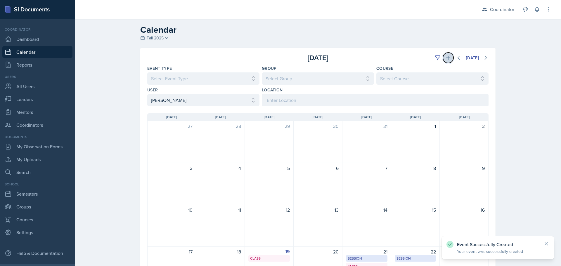
click at [445, 53] on button at bounding box center [448, 58] width 11 height 11
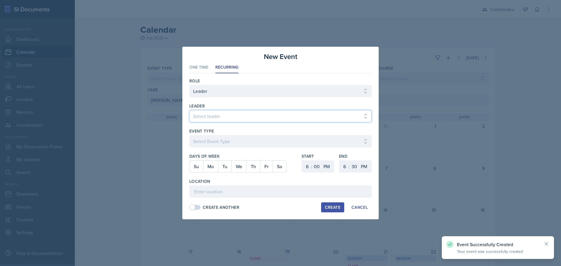
click at [216, 114] on select "Select leader Adam McDougal Aley Perez Anna McGill Bella Clifton Bram O'Neil Ca…" at bounding box center [280, 116] width 182 height 12
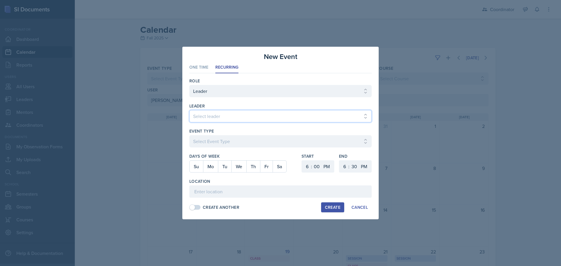
select select "ac5c6a18-61e1-48c9-98ac-54ac9a6ce25a"
click at [189, 110] on select "Select leader Adam McDougal Aley Perez Anna McGill Bella Clifton Bram O'Neil Ca…" at bounding box center [280, 116] width 182 height 12
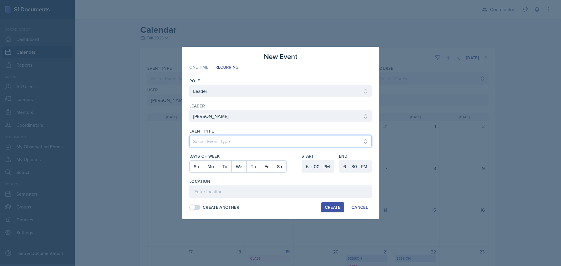
drag, startPoint x: 211, startPoint y: 140, endPoint x: 211, endPoint y: 145, distance: 5.0
click at [211, 140] on select "Select Event Type Admin Office Hour Cal Workshop Class Class Announcement LA Pe…" at bounding box center [280, 141] width 182 height 12
select select "30b582fb-8ac9-49fb-a214-1fb047ccc295"
click at [189, 135] on select "Select Event Type Admin Office Hour Cal Workshop Class Class Announcement LA Pe…" at bounding box center [280, 141] width 182 height 12
click at [264, 169] on button "Fr" at bounding box center [266, 167] width 13 height 12
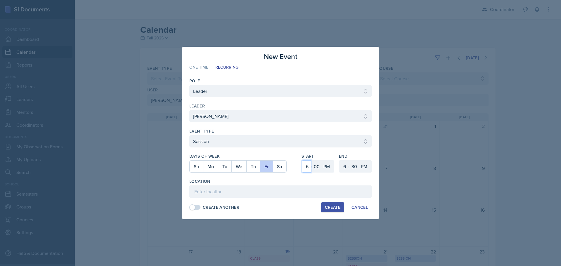
click at [307, 168] on select "1 2 3 4 5 6 7 8 9 10 11 12" at bounding box center [306, 166] width 9 height 12
select select "3"
click at [302, 160] on select "1 2 3 4 5 6 7 8 9 10 11 12" at bounding box center [306, 166] width 9 height 12
click at [318, 164] on select "00 05 10 15 20 25 30 35 40 45 50 55" at bounding box center [316, 166] width 9 height 12
select select "30"
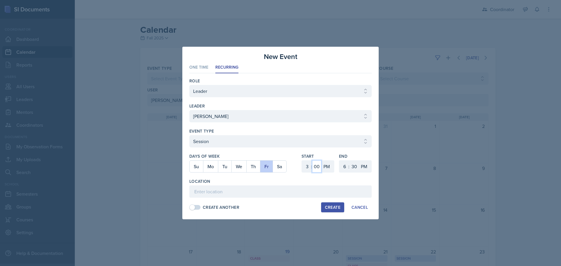
click at [312, 160] on select "00 05 10 15 20 25 30 35 40 45 50 55" at bounding box center [316, 166] width 9 height 12
click at [342, 165] on select "1 2 3 4 5 6 7 8 9 10 11 12" at bounding box center [343, 166] width 9 height 12
select select "4"
click at [339, 160] on select "1 2 3 4 5 6 7 8 9 10 11 12" at bounding box center [343, 166] width 9 height 12
click at [323, 190] on input at bounding box center [280, 192] width 182 height 12
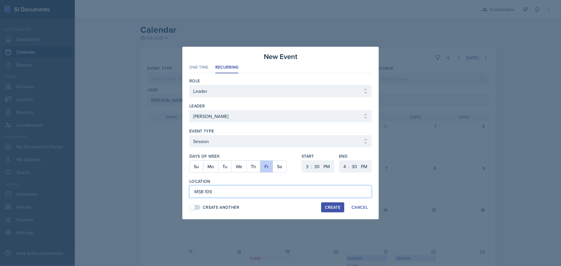
type input "MSB 109"
click at [332, 210] on div "Create" at bounding box center [332, 207] width 15 height 5
select select
select select "6"
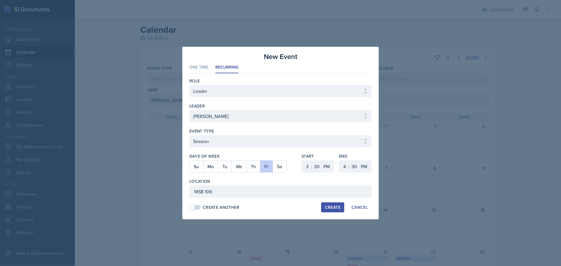
select select "0"
select select "6"
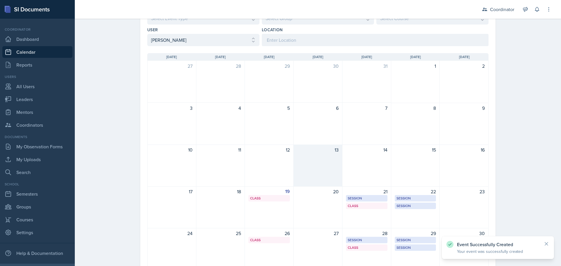
scroll to position [117, 0]
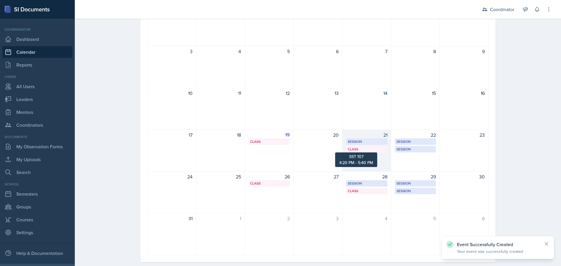
click at [378, 148] on div "Class" at bounding box center [367, 149] width 38 height 5
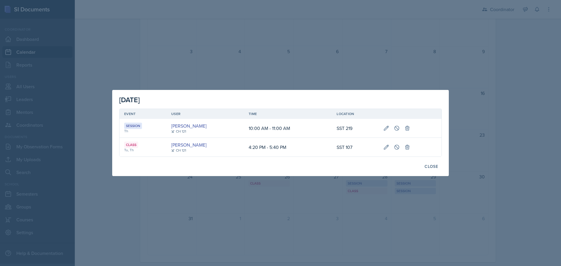
click at [369, 192] on div at bounding box center [280, 133] width 561 height 266
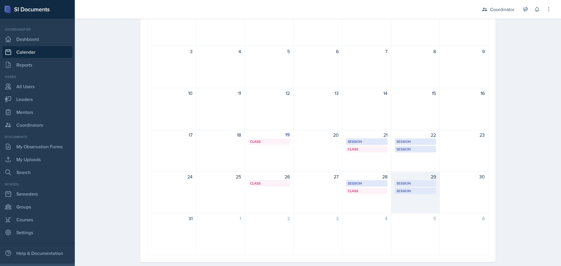
click at [406, 199] on div "29 Session MSB 109 3:30 PM - 4:30 PM Session MSB 109 12:30 PM - 1:30 PM" at bounding box center [415, 193] width 49 height 42
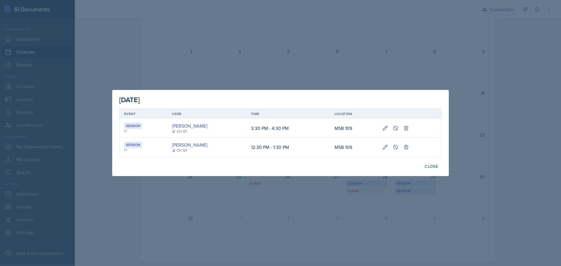
click at [273, 213] on div at bounding box center [280, 133] width 561 height 266
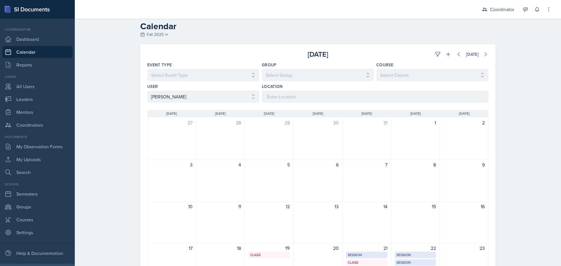
scroll to position [0, 0]
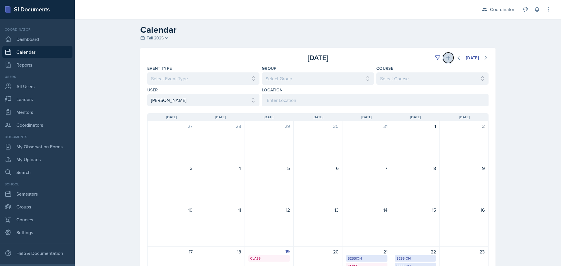
click at [447, 59] on icon at bounding box center [448, 58] width 6 height 6
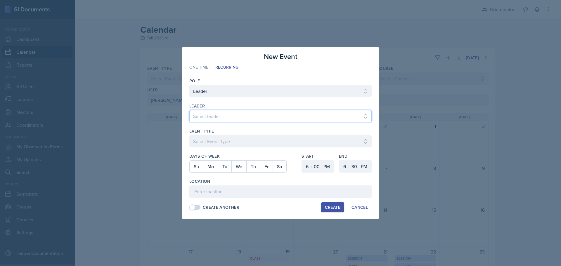
click at [205, 118] on select "Select leader Adam McDougal Aley Perez Anna McGill Bella Clifton Bram O'Neil Ca…" at bounding box center [280, 116] width 182 height 12
select select "ac5c6a18-61e1-48c9-98ac-54ac9a6ce25a"
click at [189, 110] on select "Select leader Adam McDougal Aley Perez Anna McGill Bella Clifton Bram O'Neil Ca…" at bounding box center [280, 116] width 182 height 12
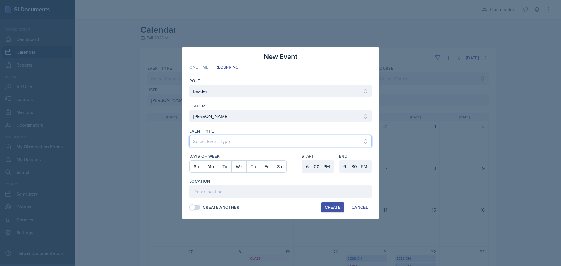
click at [209, 143] on select "Select Event Type Admin Office Hour Cal Workshop Class Class Announcement LA Pe…" at bounding box center [280, 141] width 182 height 12
select select "803a10d1-56de-4d8e-8ecc-6dc9cf688eb0"
click at [189, 135] on select "Select Event Type Admin Office Hour Cal Workshop Class Class Announcement LA Pe…" at bounding box center [280, 141] width 182 height 12
click at [264, 167] on button "Fr" at bounding box center [266, 167] width 13 height 12
click at [304, 169] on select "1 2 3 4 5 6 7 8 9 10 11 12" at bounding box center [306, 166] width 9 height 12
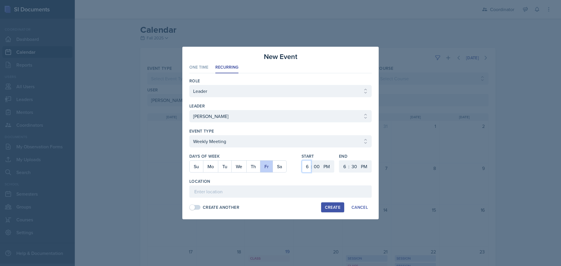
select select "2"
click at [302, 160] on select "1 2 3 4 5 6 7 8 9 10 11 12" at bounding box center [306, 166] width 9 height 12
click at [349, 166] on div ":" at bounding box center [348, 166] width 1 height 7
click at [345, 166] on select "1 2 3 4 5 6 7 8 9 10 11 12" at bounding box center [343, 166] width 9 height 12
select select "3"
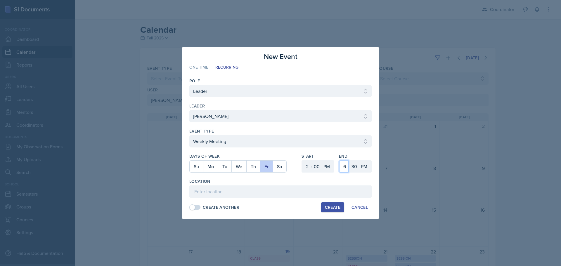
click at [339, 160] on select "1 2 3 4 5 6 7 8 9 10 11 12" at bounding box center [343, 166] width 9 height 12
drag, startPoint x: 357, startPoint y: 167, endPoint x: 356, endPoint y: 162, distance: 4.9
click at [357, 167] on select "00 05 10 15 20 25 30 35 40 45 50 55" at bounding box center [353, 166] width 9 height 12
select select "0"
click at [349, 160] on select "00 05 10 15 20 25 30 35 40 45 50 55" at bounding box center [353, 166] width 9 height 12
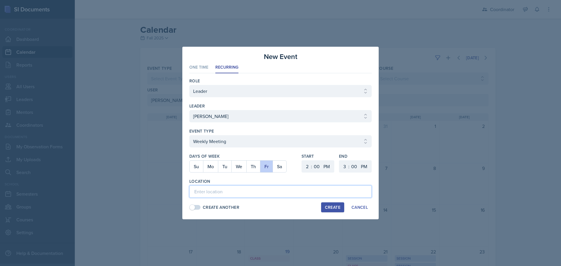
click at [290, 187] on input at bounding box center [280, 192] width 182 height 12
type input "SSC"
click at [329, 210] on div "Create" at bounding box center [332, 207] width 15 height 5
select select
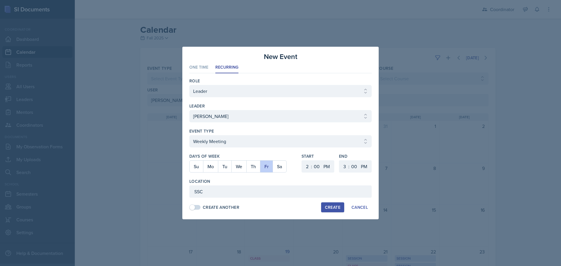
select select "6"
select select "30"
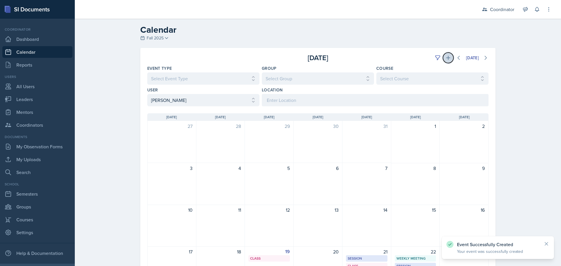
click at [446, 59] on icon at bounding box center [448, 58] width 4 height 4
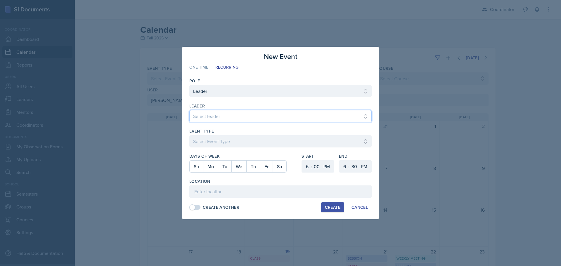
click at [207, 117] on select "Select leader Adam McDougal Aley Perez Anna McGill Bella Clifton Bram O'Neil Ca…" at bounding box center [280, 116] width 182 height 12
select select "ac5c6a18-61e1-48c9-98ac-54ac9a6ce25a"
click at [189, 110] on select "Select leader Adam McDougal Aley Perez Anna McGill Bella Clifton Bram O'Neil Ca…" at bounding box center [280, 116] width 182 height 12
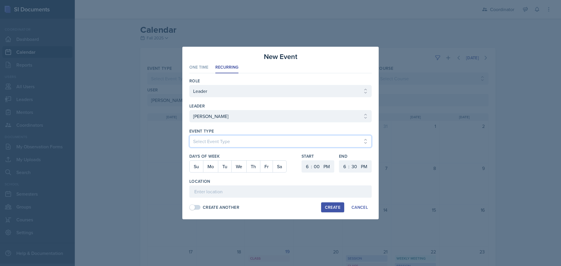
click at [207, 137] on select "Select Event Type Admin Office Hour Cal Workshop Class Class Announcement LA Pe…" at bounding box center [280, 141] width 182 height 12
click at [189, 135] on select "Select Event Type Admin Office Hour Cal Workshop Class Class Announcement LA Pe…" at bounding box center [280, 141] width 182 height 12
drag, startPoint x: 217, startPoint y: 148, endPoint x: 217, endPoint y: 145, distance: 3.5
click at [217, 148] on div at bounding box center [280, 151] width 182 height 6
click at [217, 144] on select "Select Event Type Admin Office Hour Cal Workshop Class Class Announcement LA Pe…" at bounding box center [280, 141] width 182 height 12
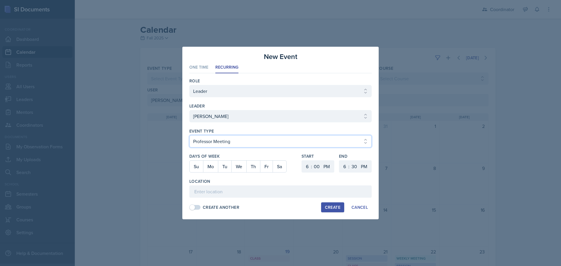
select select "711e3089-b526-4ace-8ef7-b628edcb7570"
click at [189, 135] on select "Select Event Type Admin Office Hour Cal Workshop Class Class Announcement LA Pe…" at bounding box center [280, 141] width 182 height 12
click at [264, 166] on button "Fr" at bounding box center [266, 167] width 13 height 12
drag, startPoint x: 307, startPoint y: 168, endPoint x: 307, endPoint y: 161, distance: 7.3
click at [307, 168] on select "1 2 3 4 5 6 7 8 9 10 11 12" at bounding box center [306, 166] width 9 height 12
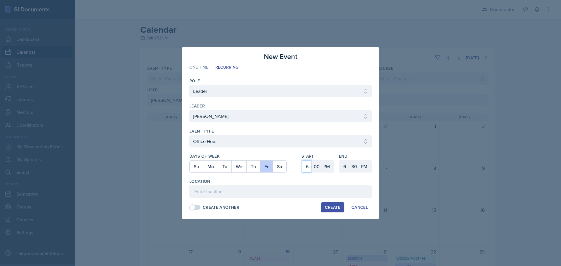
select select "11"
click at [302, 160] on select "1 2 3 4 5 6 7 8 9 10 11 12" at bounding box center [306, 166] width 9 height 12
drag, startPoint x: 326, startPoint y: 163, endPoint x: 326, endPoint y: 169, distance: 6.1
click at [326, 163] on select "AM PM" at bounding box center [327, 166] width 12 height 12
select select "AM"
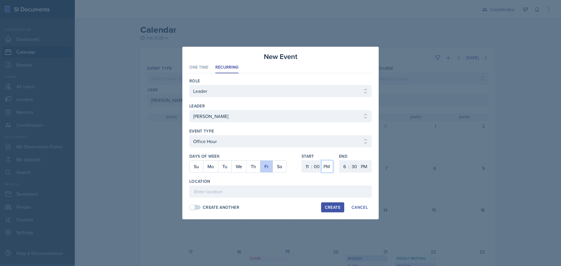
click at [321, 160] on select "AM PM" at bounding box center [327, 166] width 12 height 12
click at [344, 169] on select "1 2 3 4 5 6 7 8 9 10 11 12" at bounding box center [343, 166] width 9 height 12
select select "12"
click at [339, 160] on select "1 2 3 4 5 6 7 8 9 10 11 12" at bounding box center [343, 166] width 9 height 12
drag, startPoint x: 354, startPoint y: 165, endPoint x: 354, endPoint y: 160, distance: 4.4
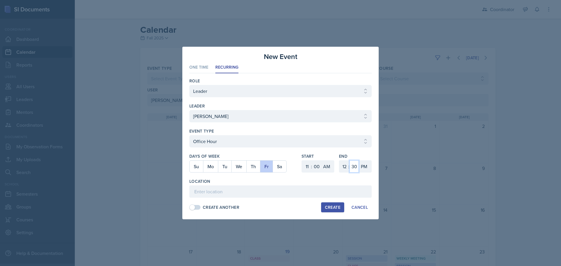
click at [354, 165] on select "00 05 10 15 20 25 30 35 40 45 50 55" at bounding box center [353, 166] width 9 height 12
select select "0"
click at [349, 160] on select "00 05 10 15 20 25 30 35 40 45 50 55" at bounding box center [353, 166] width 9 height 12
click at [280, 189] on input at bounding box center [280, 192] width 182 height 12
type input "SSC"
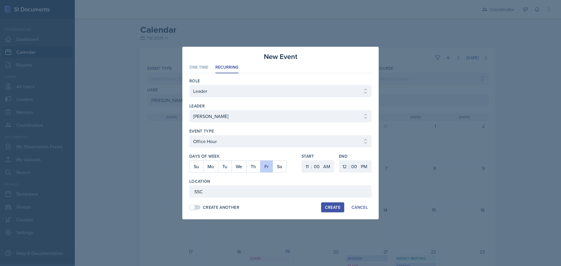
click at [330, 211] on button "Create" at bounding box center [332, 207] width 23 height 10
select select
select select "6"
select select "PM"
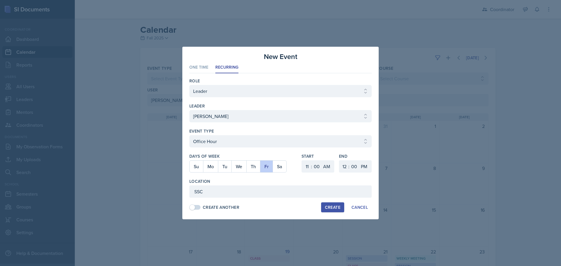
select select "6"
select select "30"
